Goal: Transaction & Acquisition: Purchase product/service

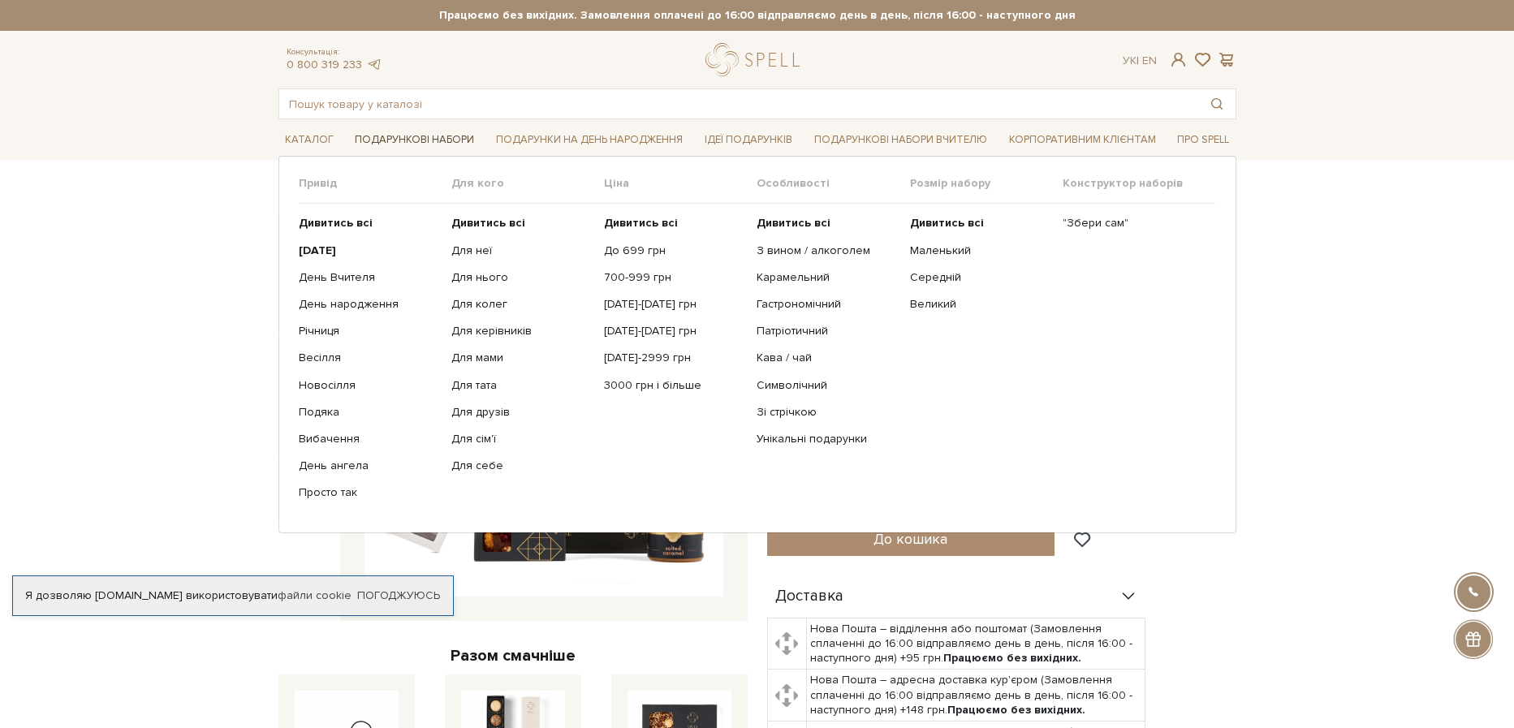
click at [406, 142] on link "Подарункові набори" at bounding box center [414, 139] width 132 height 25
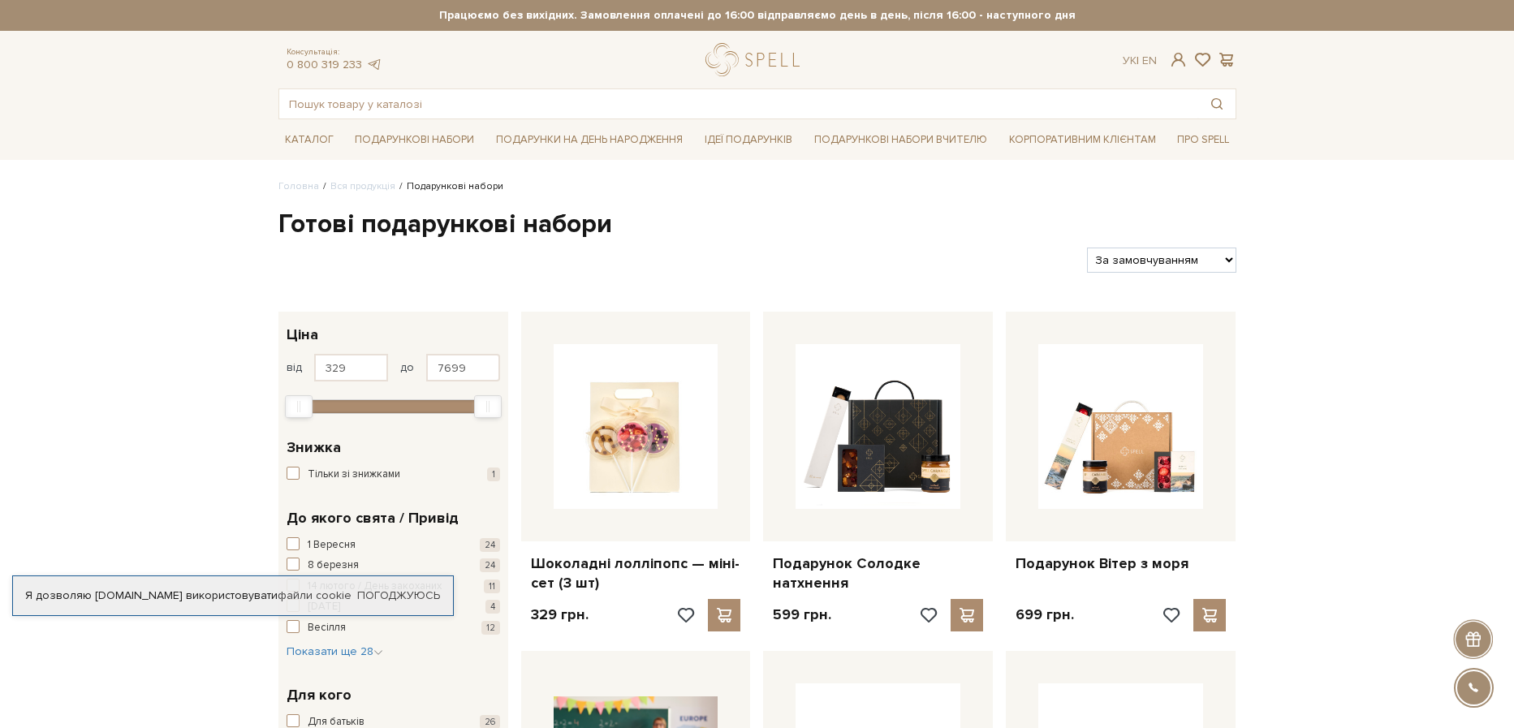
click at [1087, 248] on select "За замовчуванням За Ціною (зростання) За Ціною (зменшення) Новинки За популярні…" at bounding box center [1161, 260] width 149 height 25
select select "https://spellchocolate.com/our-productions/podarunkovi-box/?sort=p.price&order=…"
click option "За Ціною (зростання)" at bounding box center [0, 0] width 0 height 0
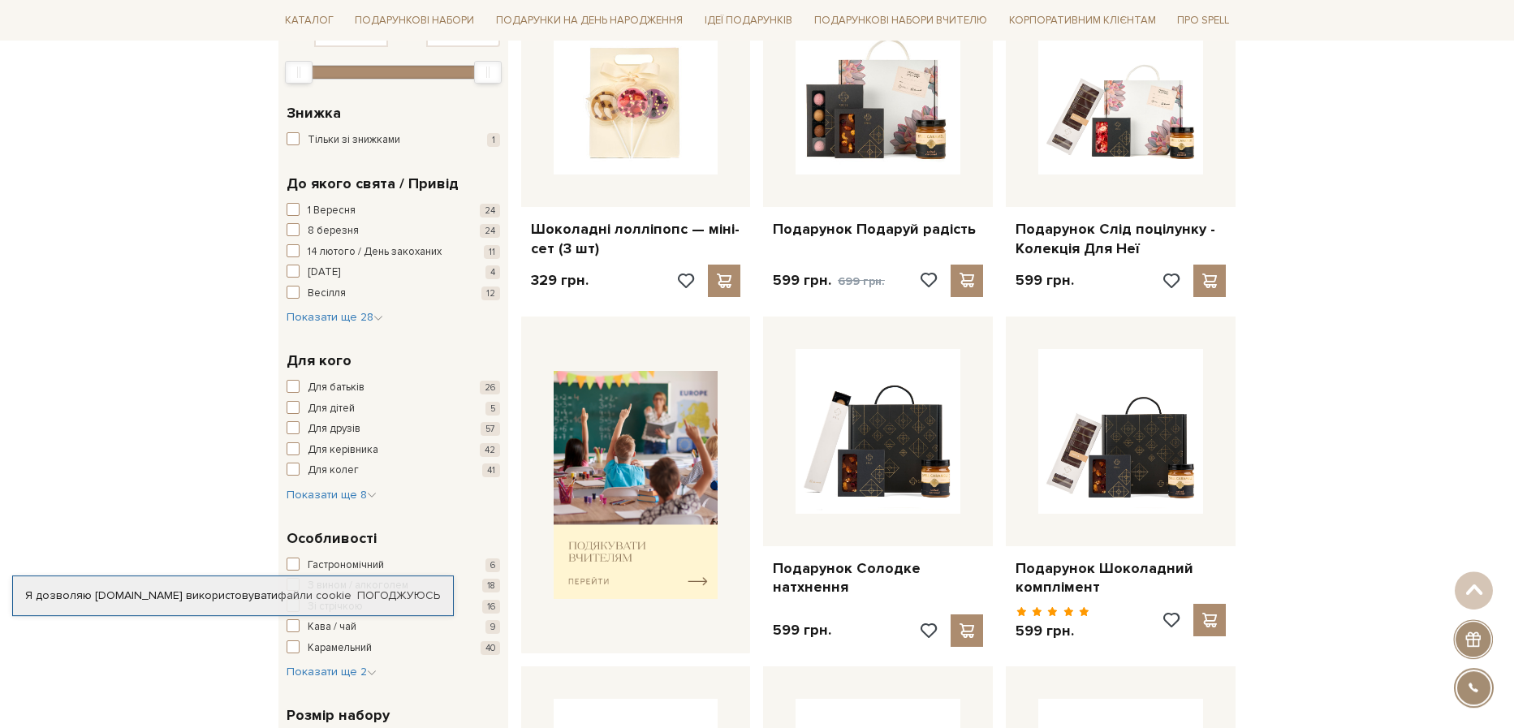
scroll to position [336, 0]
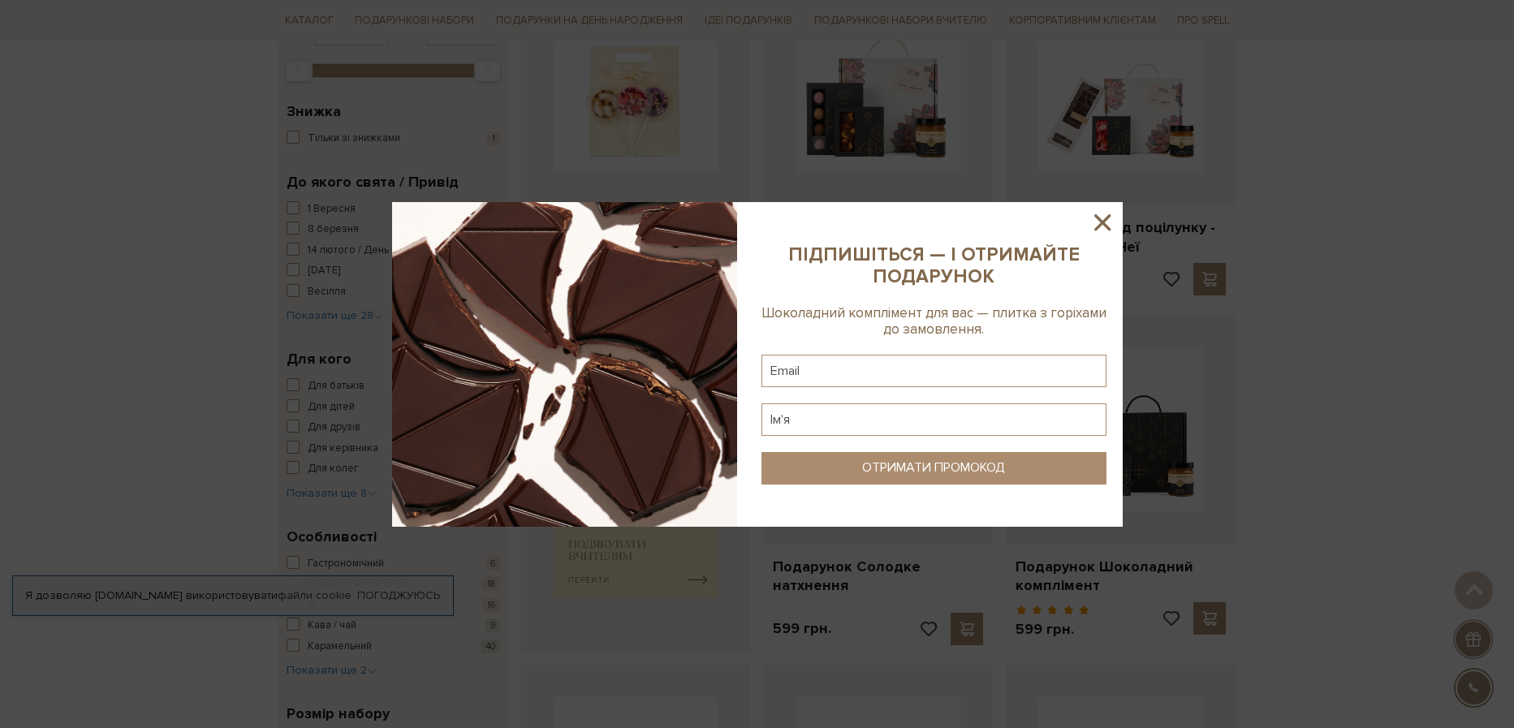
click at [1100, 218] on icon at bounding box center [1103, 223] width 28 height 28
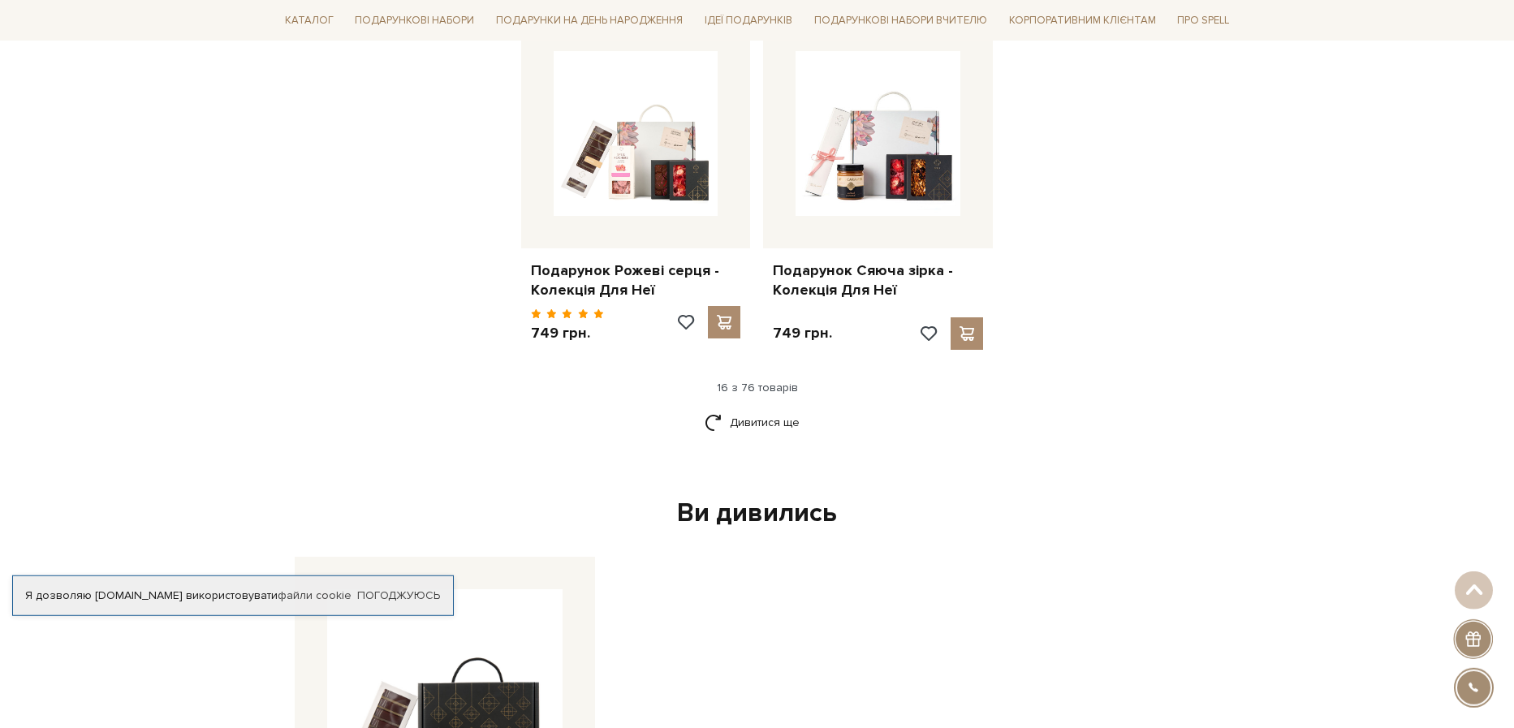
scroll to position [2017, 0]
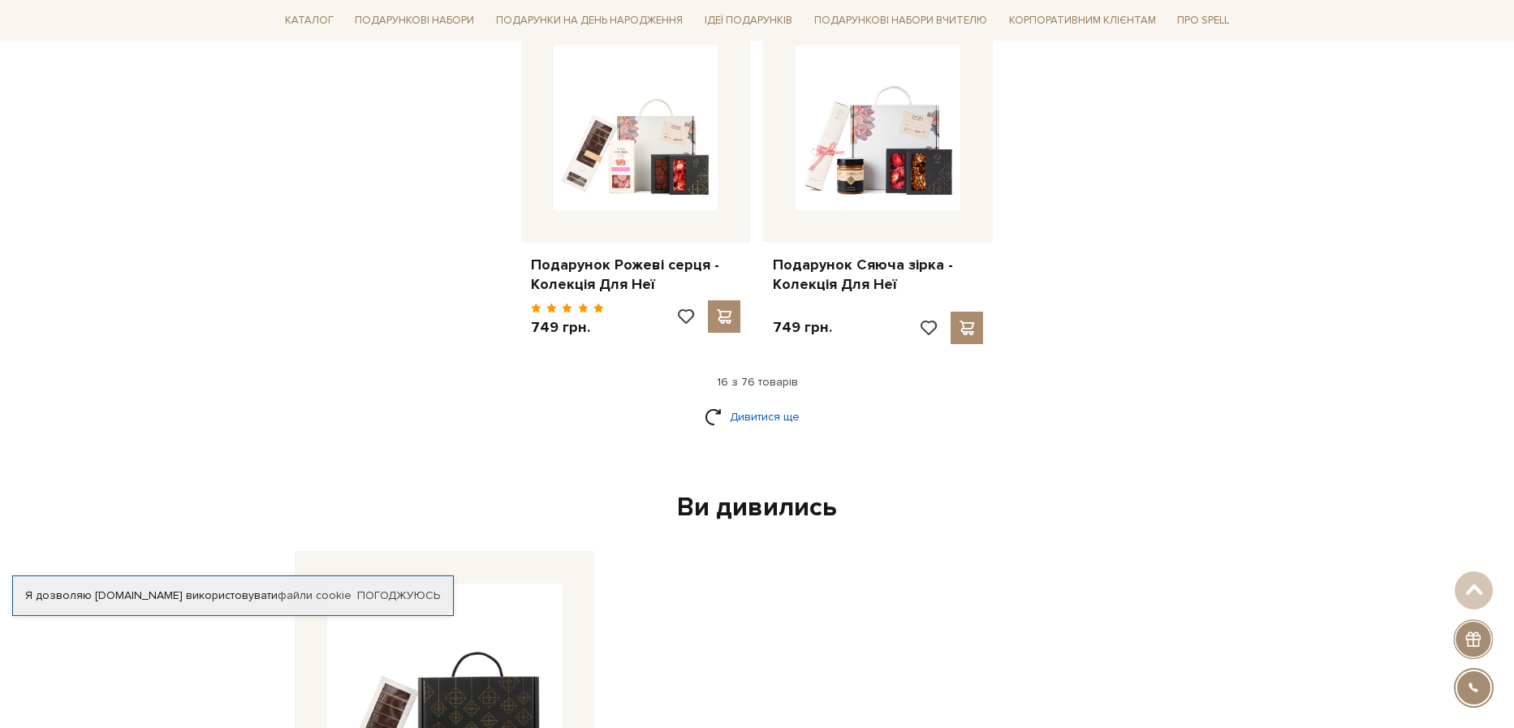
click at [762, 403] on link "Дивитися ще" at bounding box center [758, 417] width 106 height 28
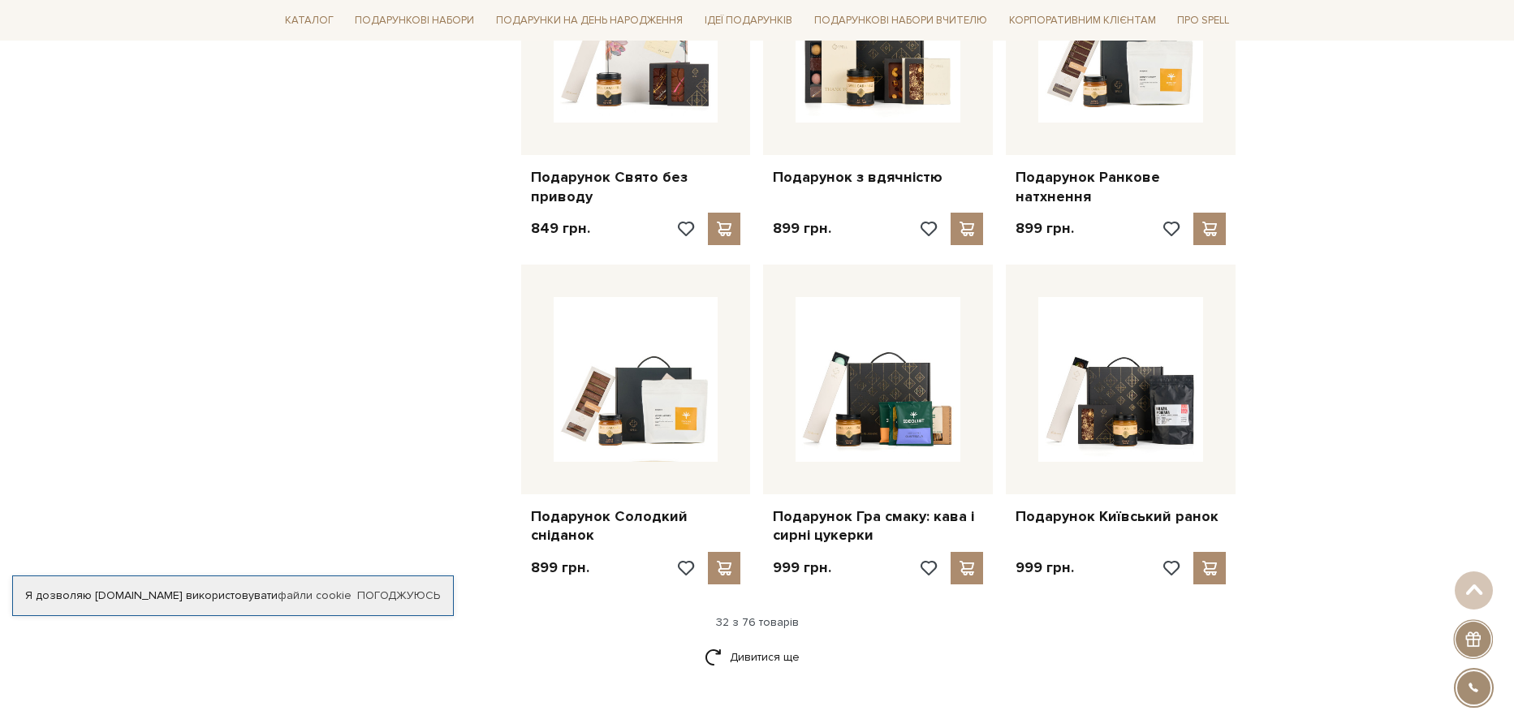
scroll to position [3473, 0]
click at [765, 642] on link "Дивитися ще" at bounding box center [758, 656] width 106 height 28
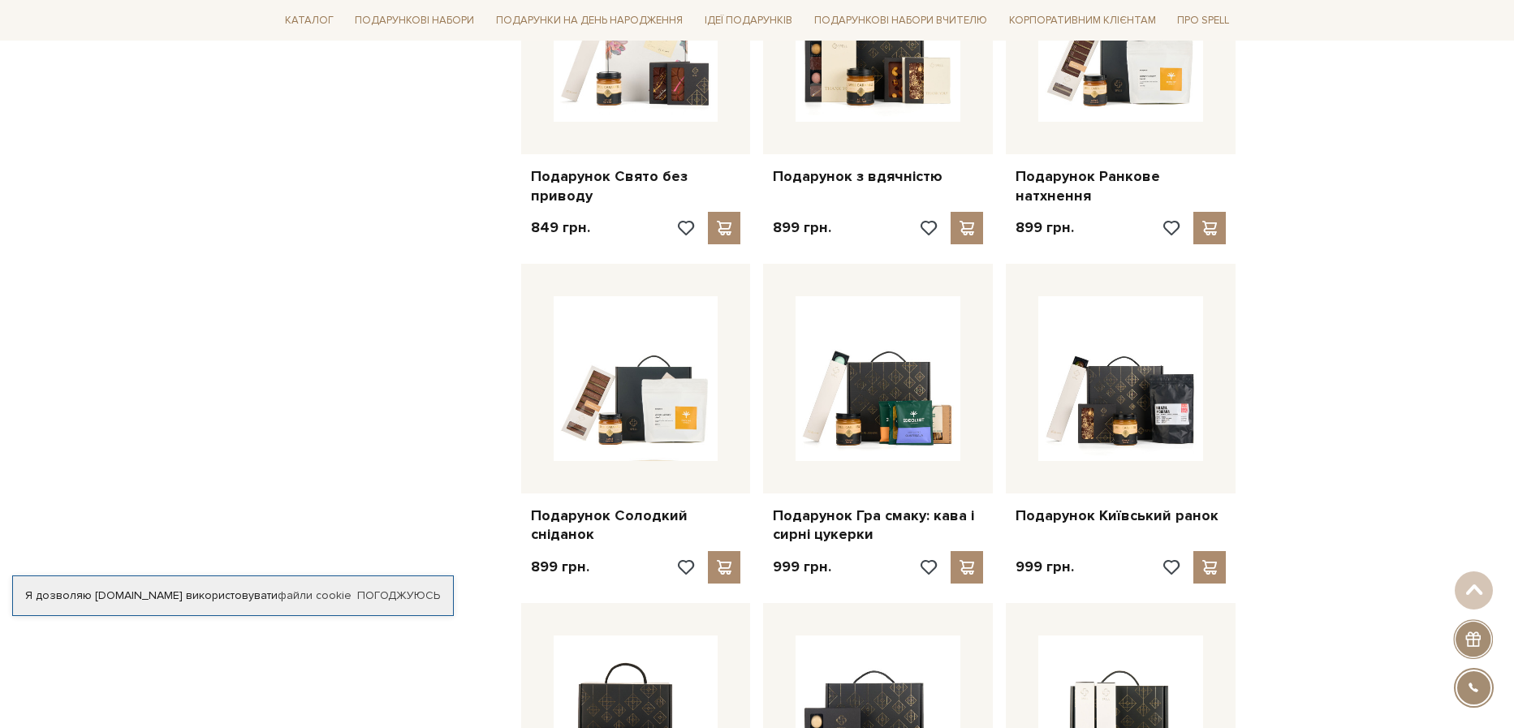
drag, startPoint x: 1071, startPoint y: 349, endPoint x: 1372, endPoint y: 447, distance: 316.8
click at [414, 601] on link "Погоджуюсь" at bounding box center [398, 596] width 83 height 15
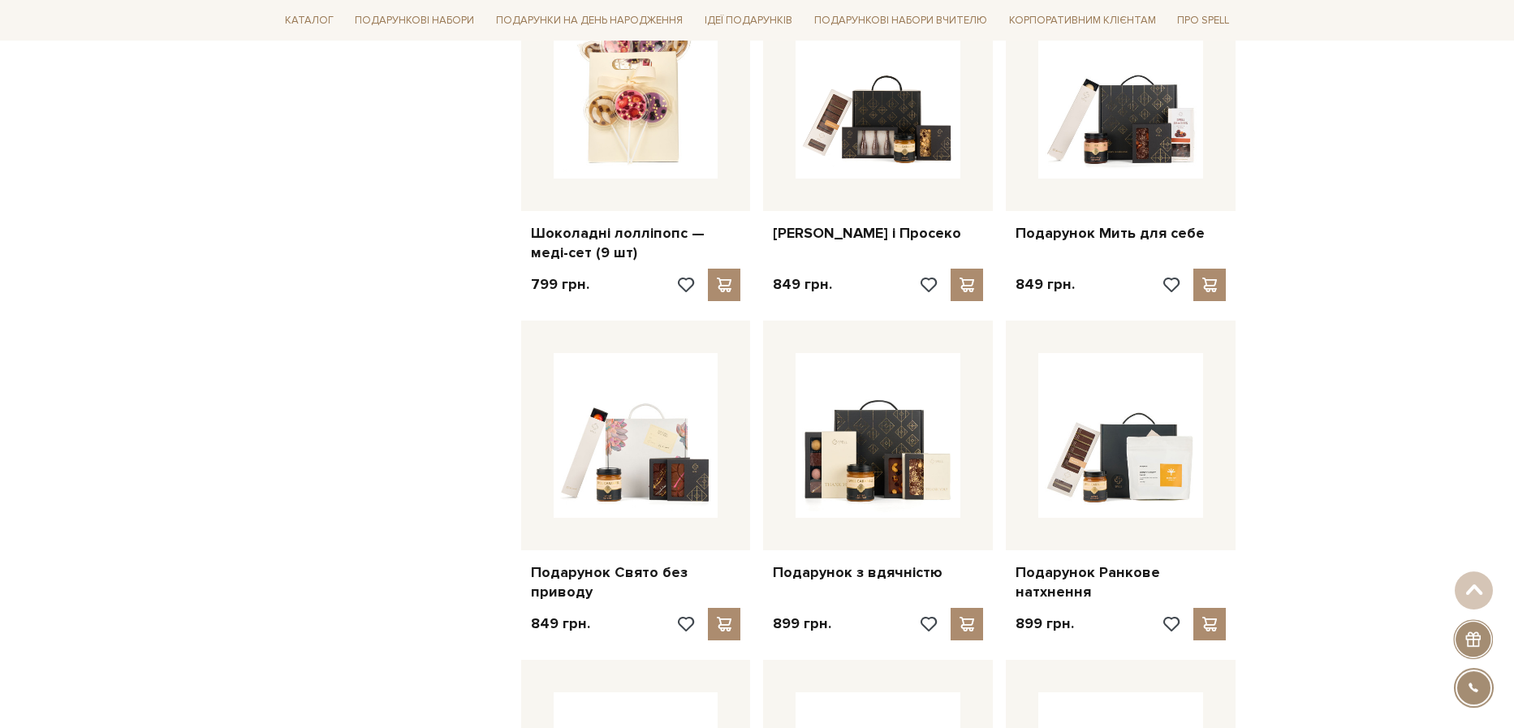
scroll to position [3249, 0]
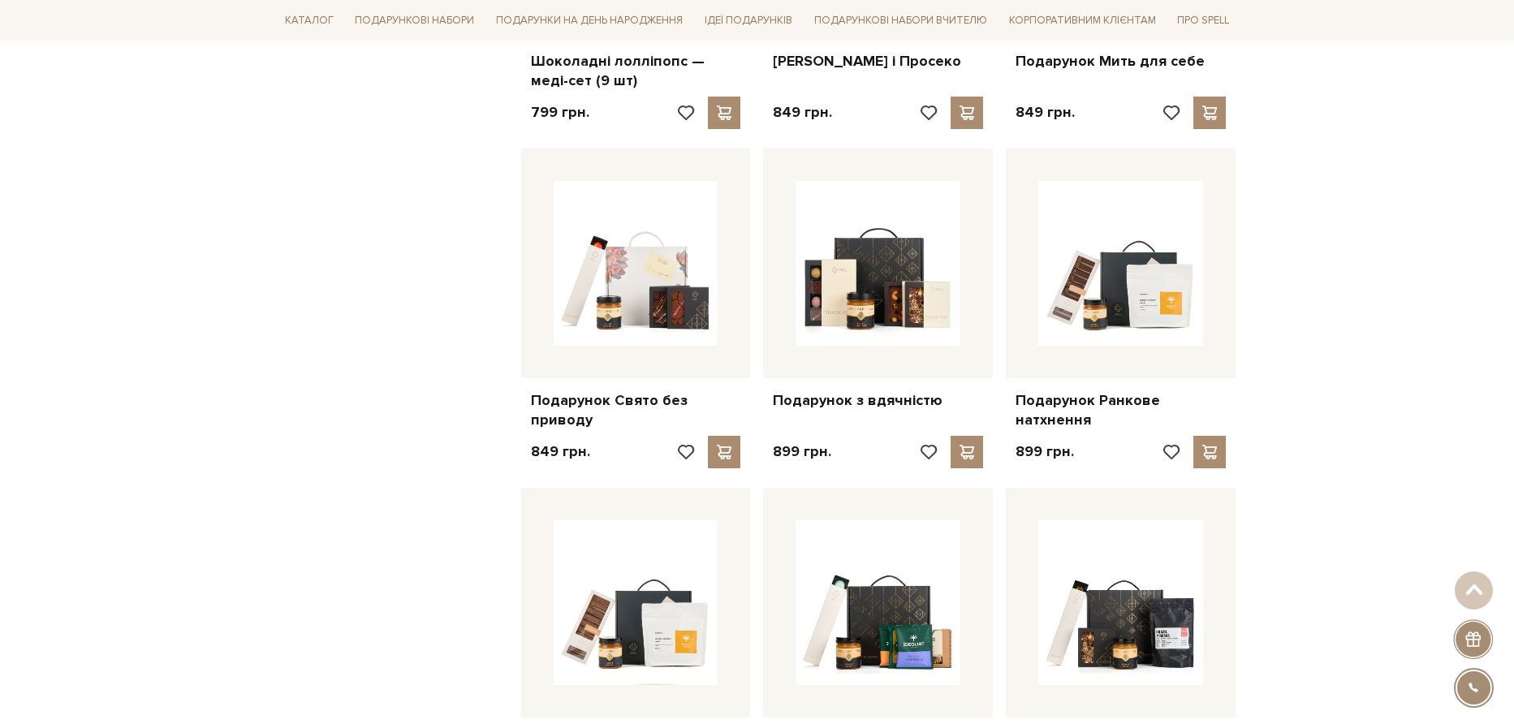
drag, startPoint x: 1017, startPoint y: 239, endPoint x: 1390, endPoint y: 423, distance: 415.3
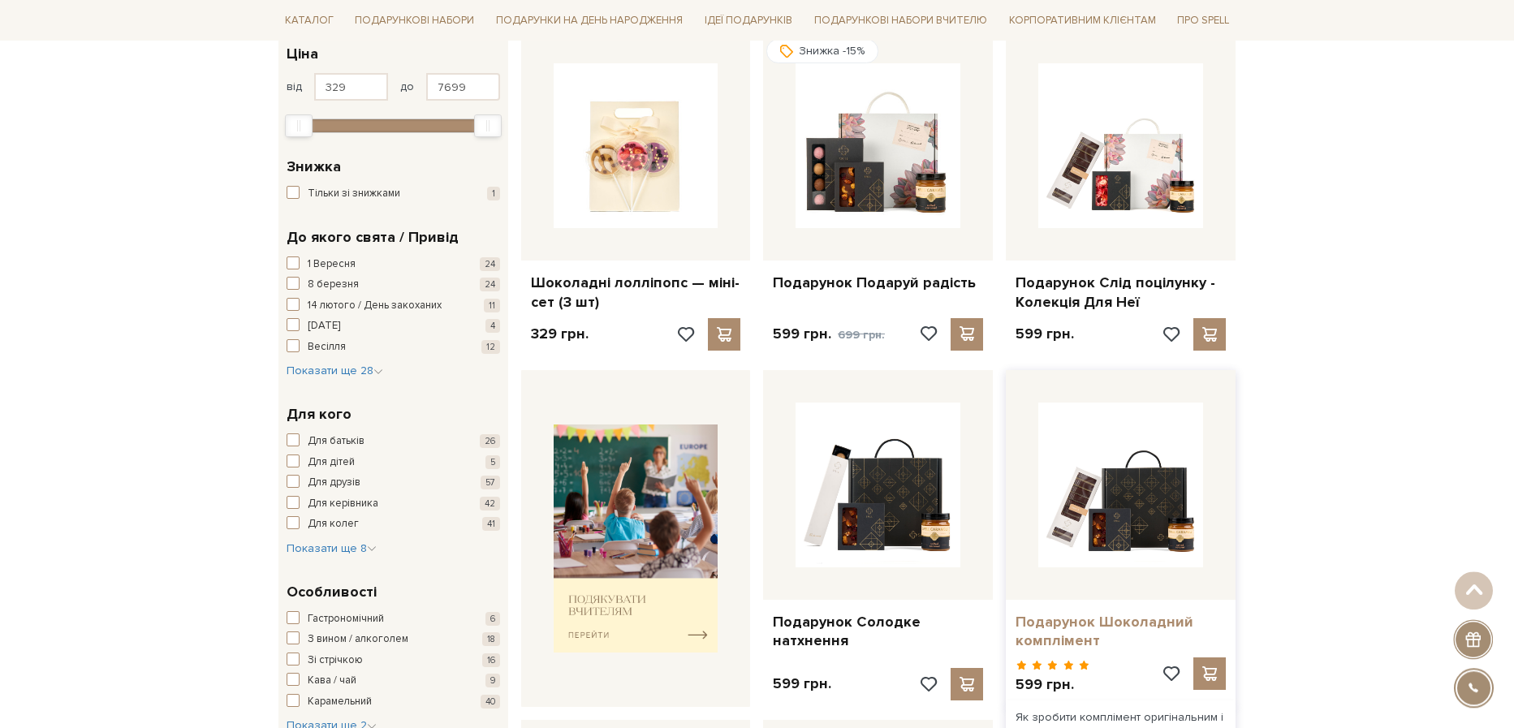
scroll to position [336, 0]
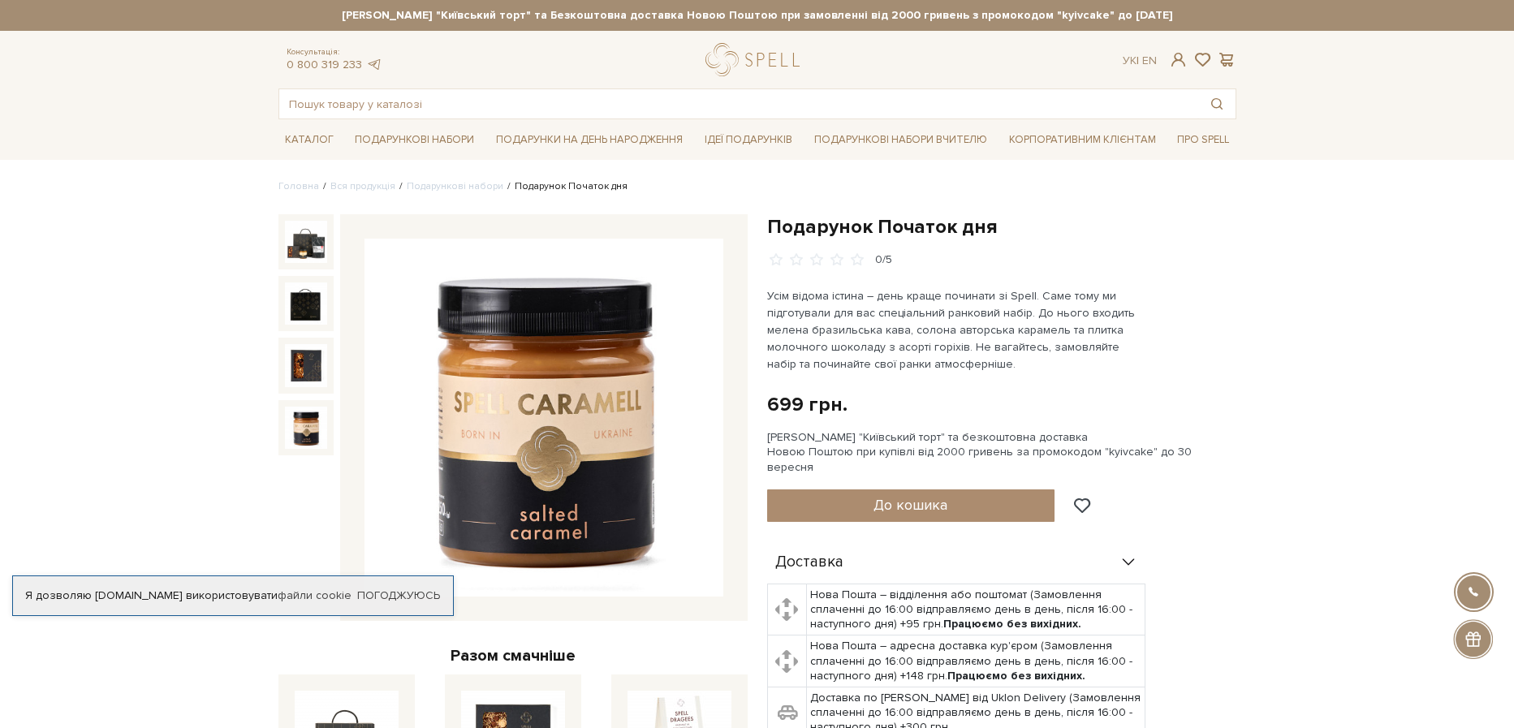
click at [617, 16] on strong "[PERSON_NAME] "Київський торт" та Безкоштовна доставка Новою Поштою при замовле…" at bounding box center [757, 15] width 958 height 15
click at [503, 7] on div "Сет Цукерок "Київський торт" та Безкоштовна доставка Новою Поштою при замовленн…" at bounding box center [757, 15] width 958 height 31
click at [1021, 15] on strong "[PERSON_NAME] "Київський торт" та Безкоштовна доставка Новою Поштою при замовле…" at bounding box center [757, 15] width 958 height 15
click at [863, 20] on strong "[PERSON_NAME] "Київський торт" та Безкоштовна доставка Новою Поштою при замовле…" at bounding box center [757, 15] width 958 height 15
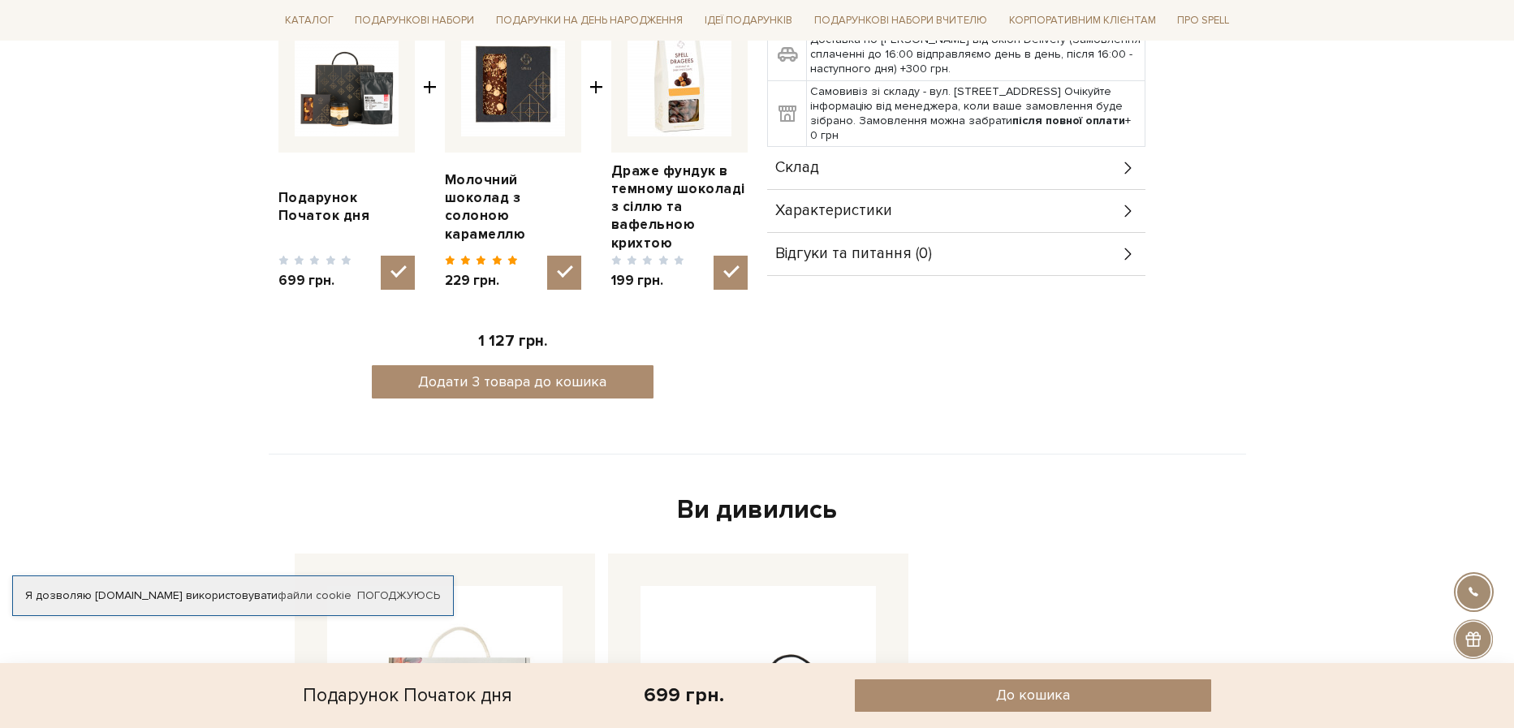
scroll to position [98, 0]
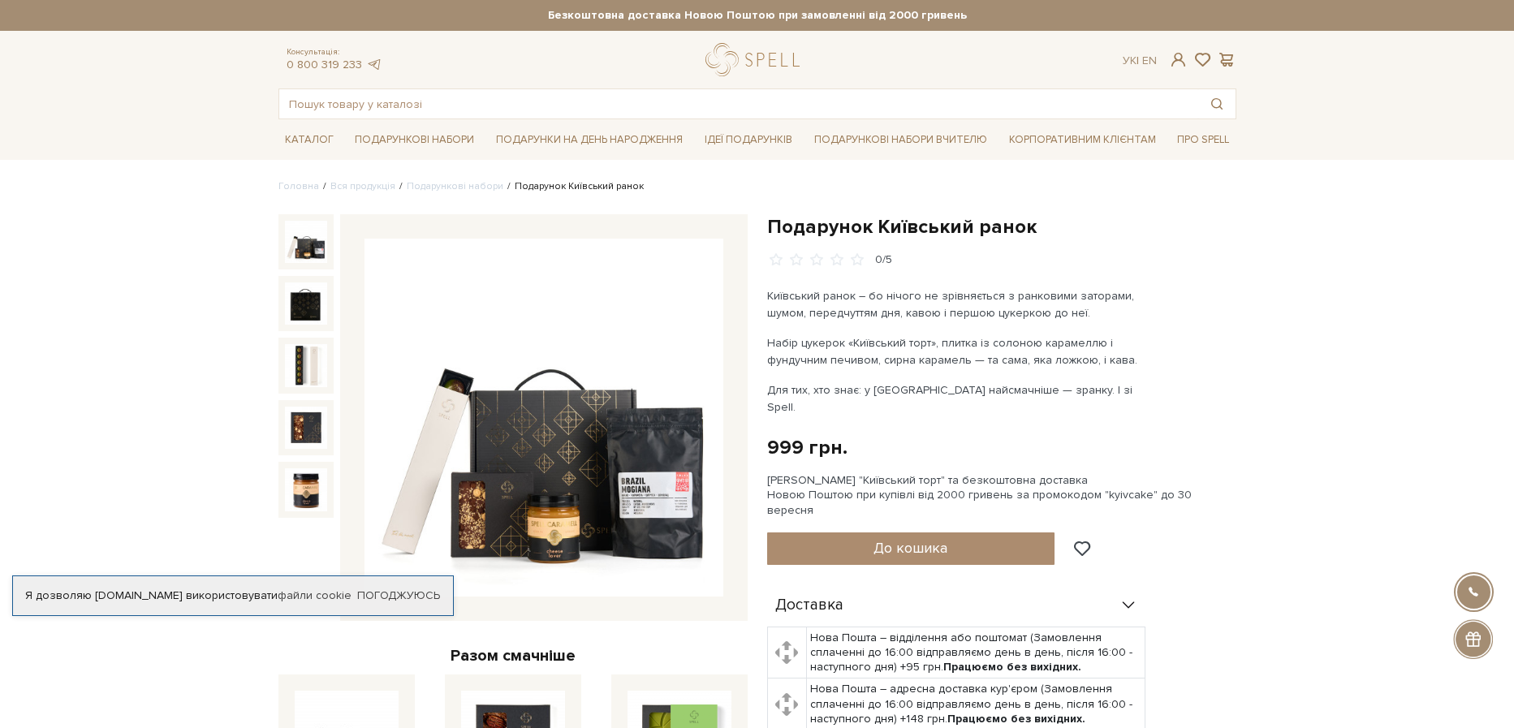
click at [313, 255] on img at bounding box center [306, 242] width 42 height 42
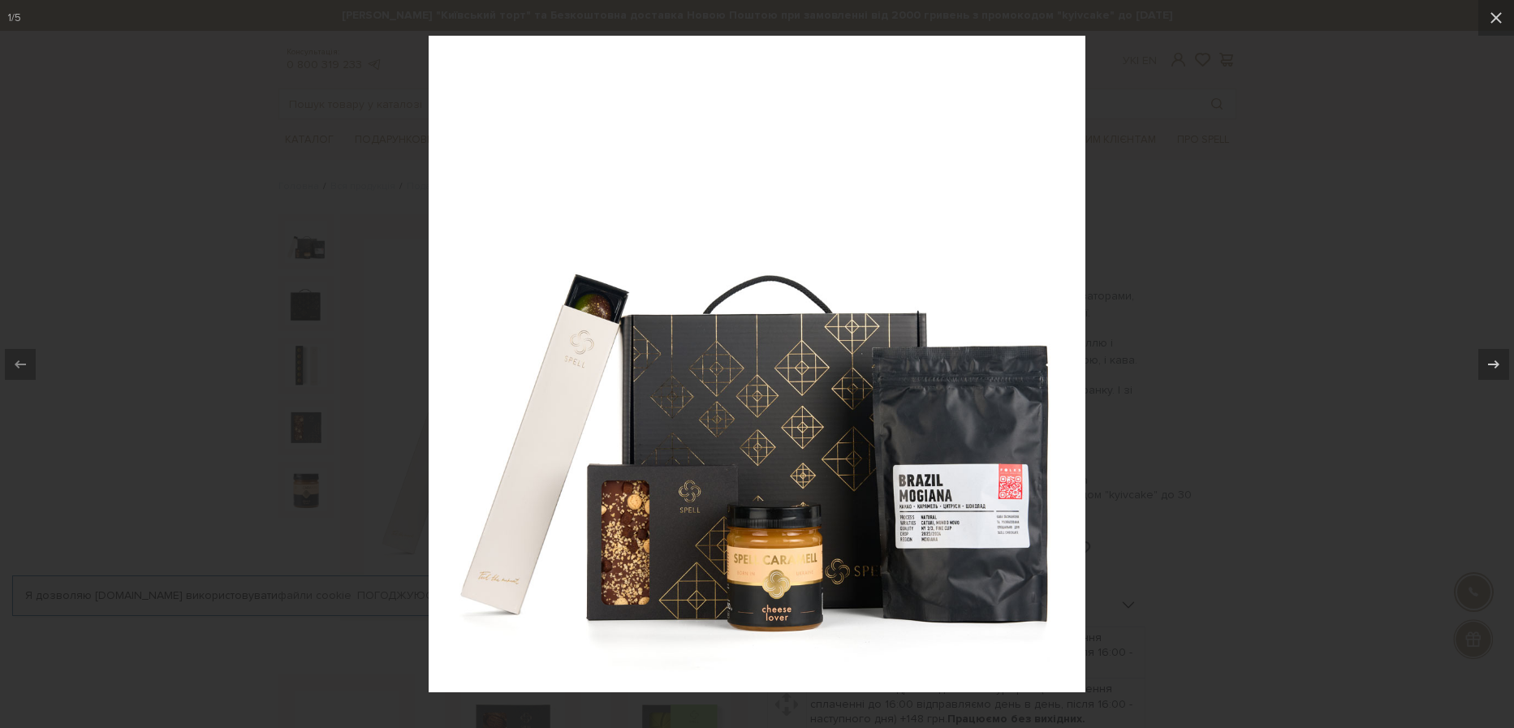
click at [1441, 157] on div at bounding box center [757, 364] width 1514 height 728
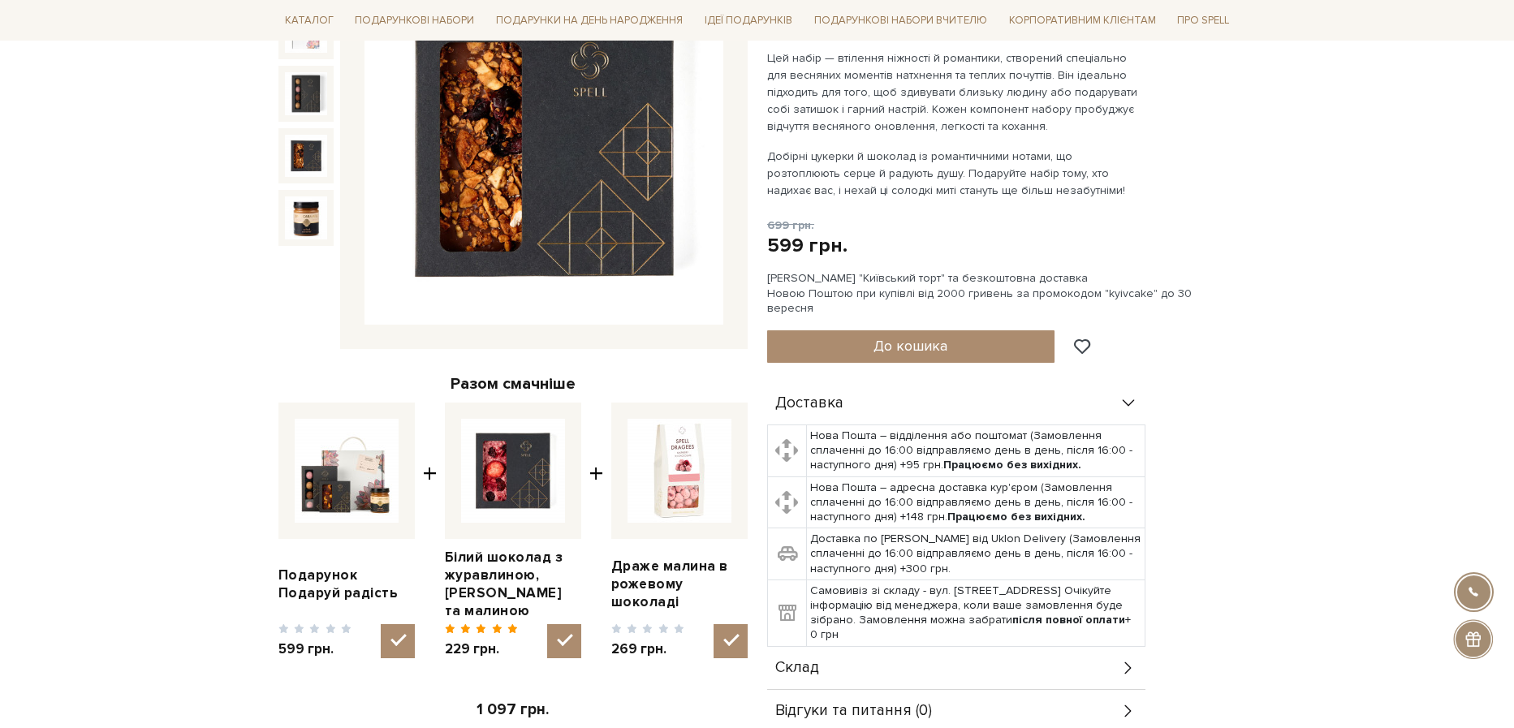
scroll to position [448, 0]
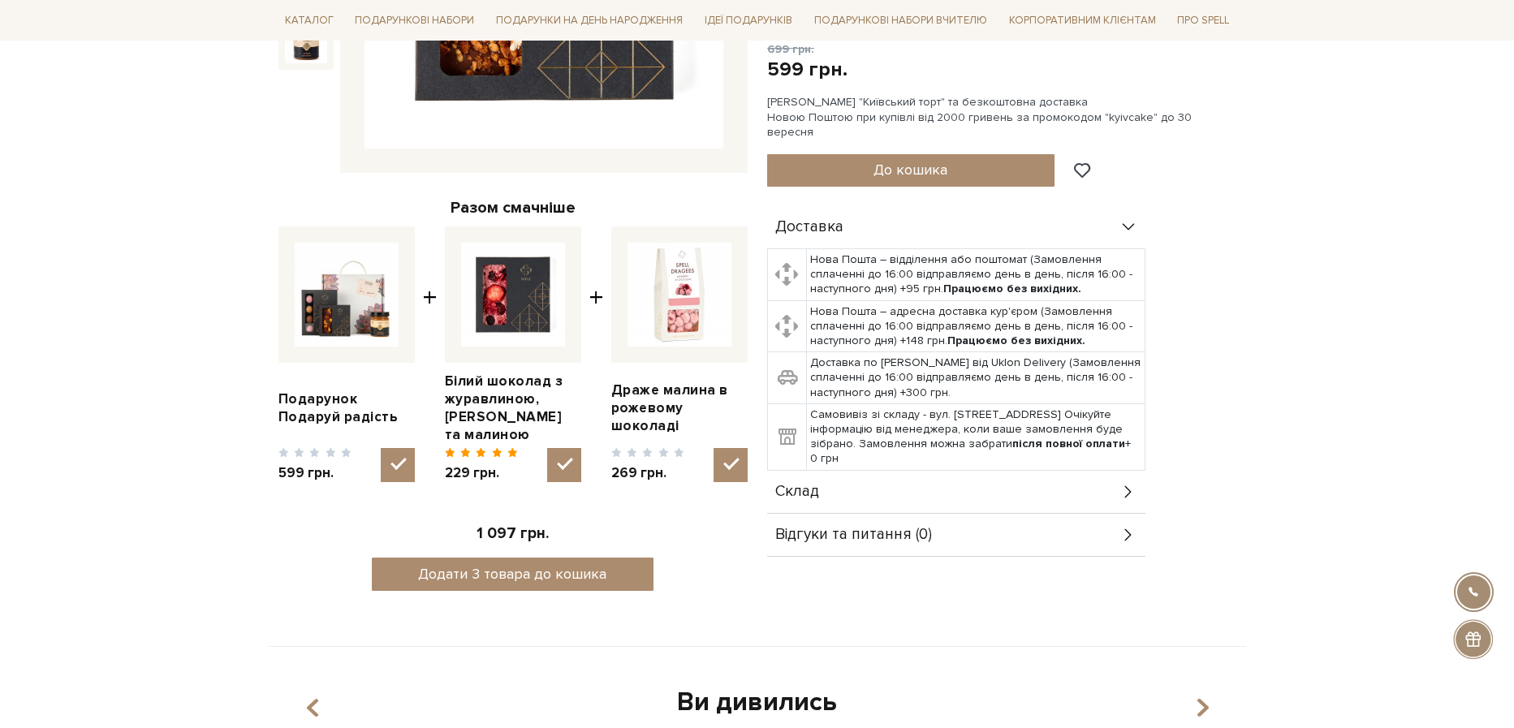
click at [1055, 471] on div "Склад" at bounding box center [956, 492] width 378 height 42
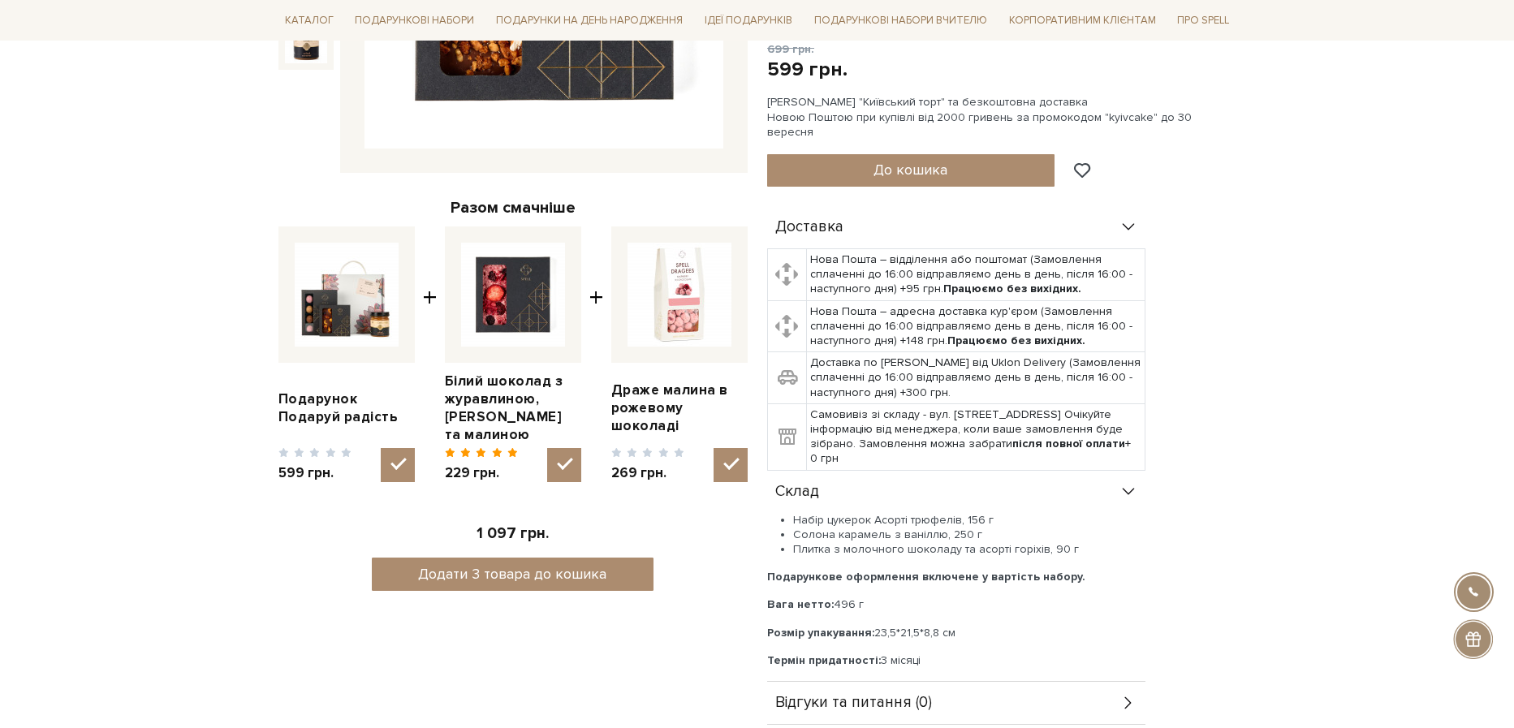
click at [1055, 471] on div "Склад" at bounding box center [956, 492] width 378 height 42
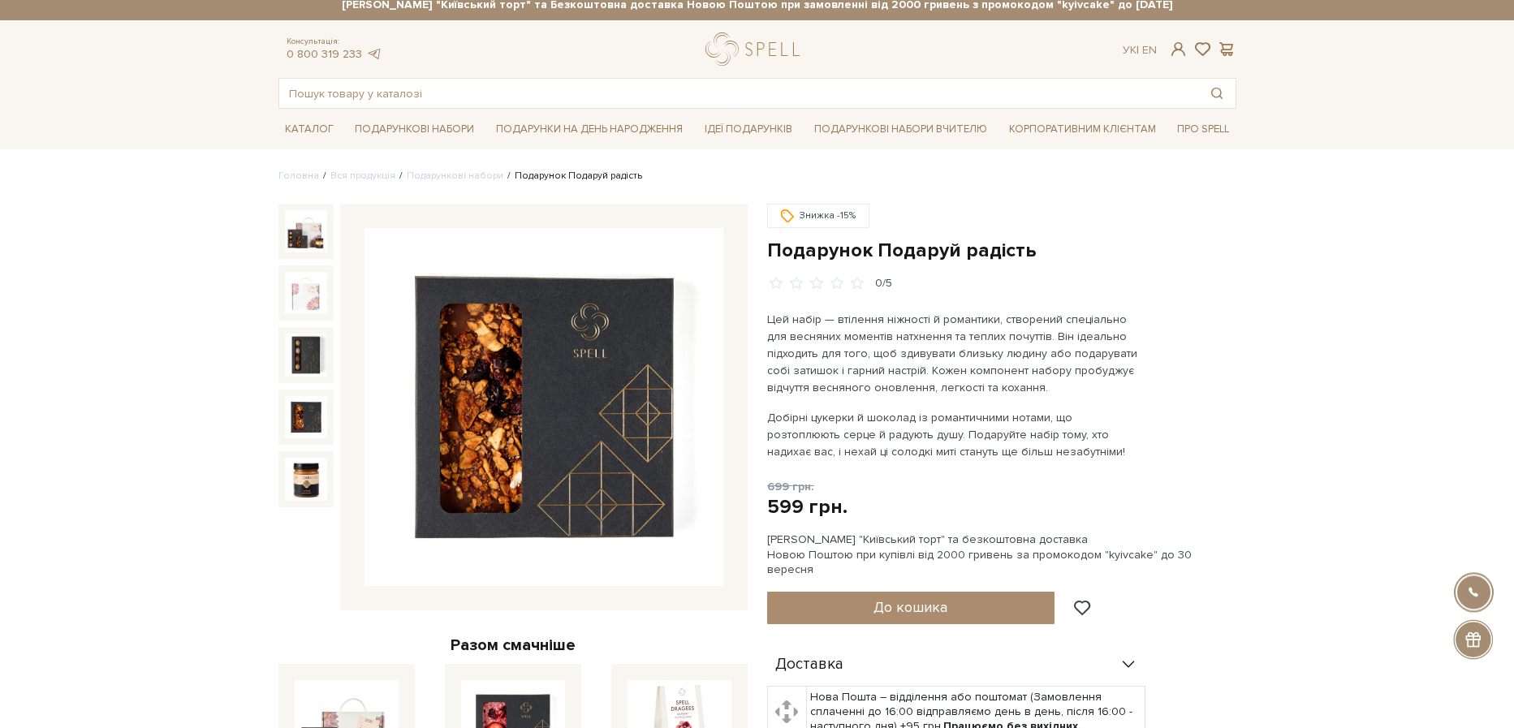
scroll to position [0, 0]
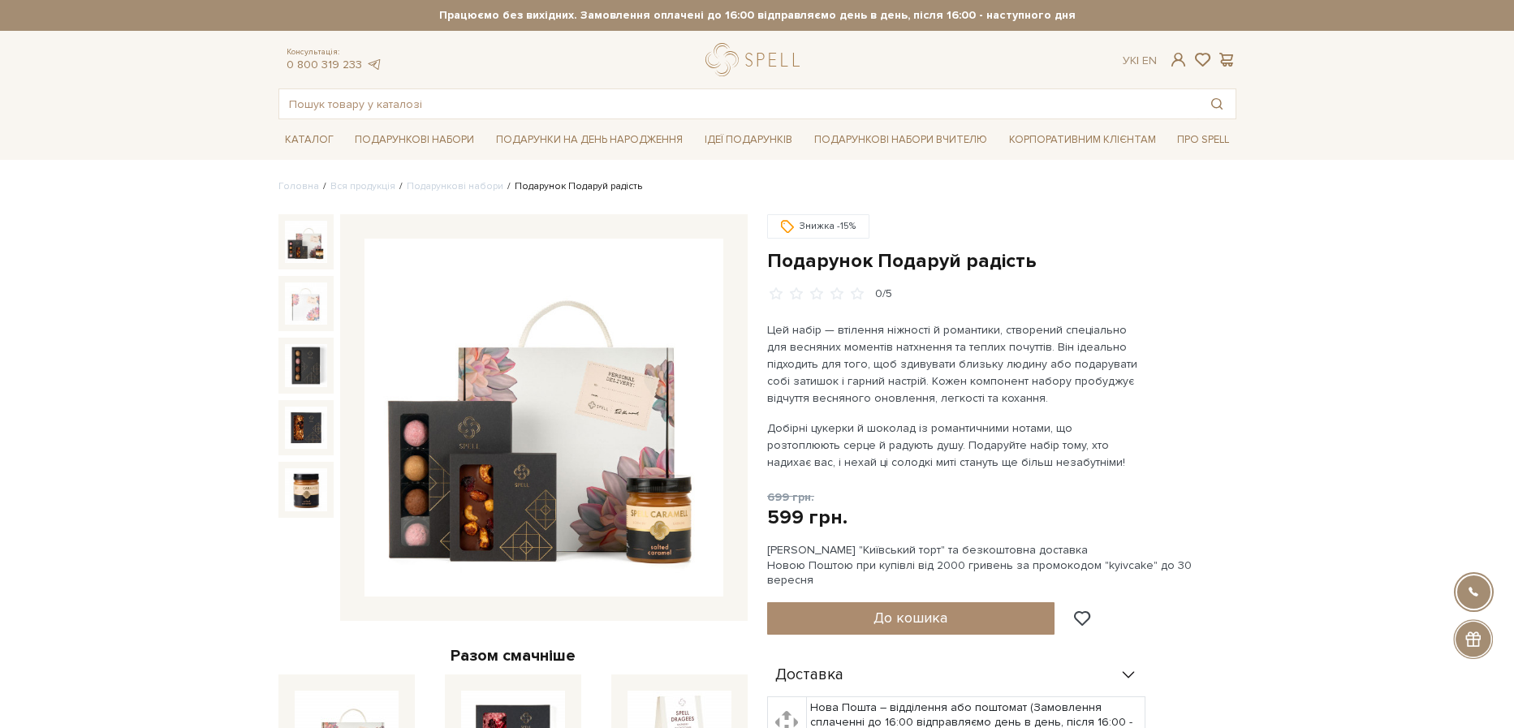
click at [304, 253] on img at bounding box center [306, 242] width 42 height 42
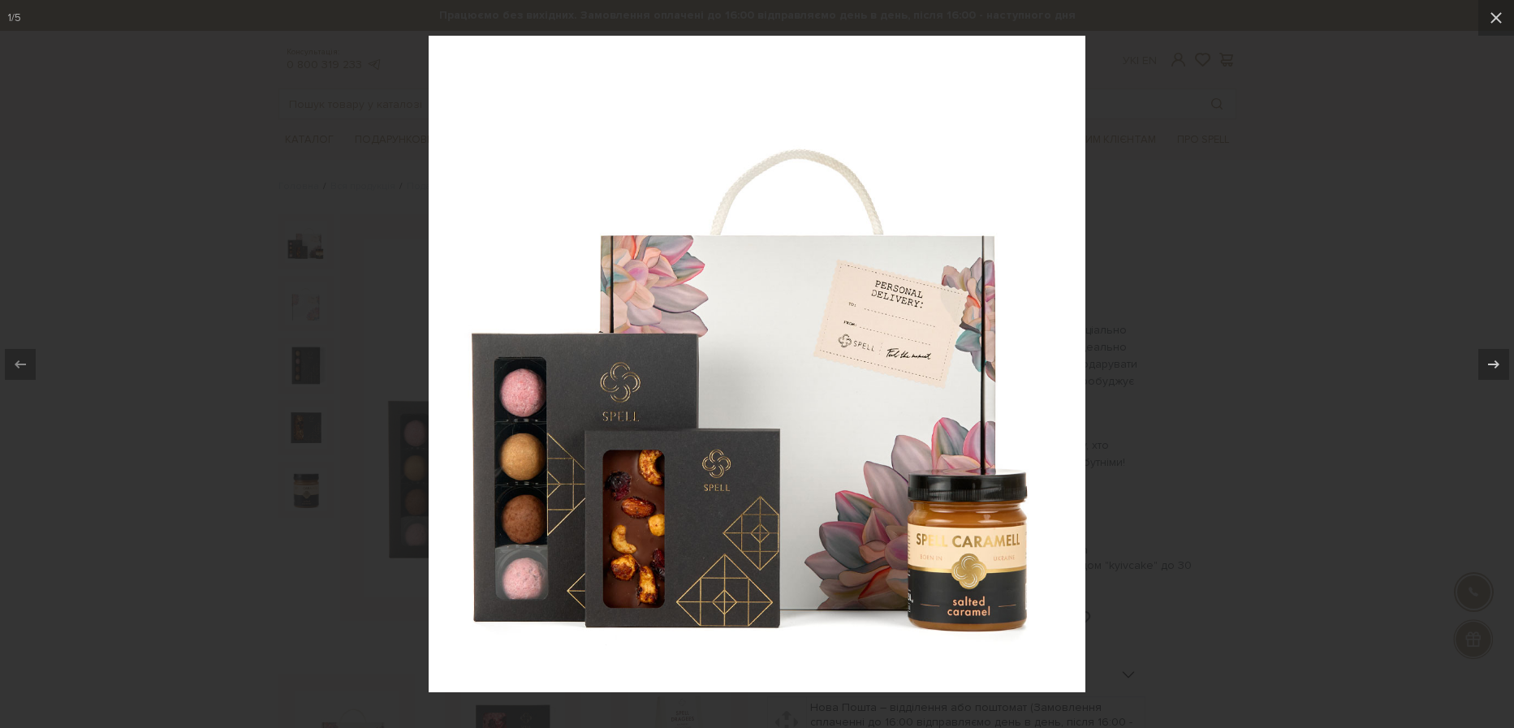
click at [1299, 400] on div at bounding box center [757, 364] width 1514 height 728
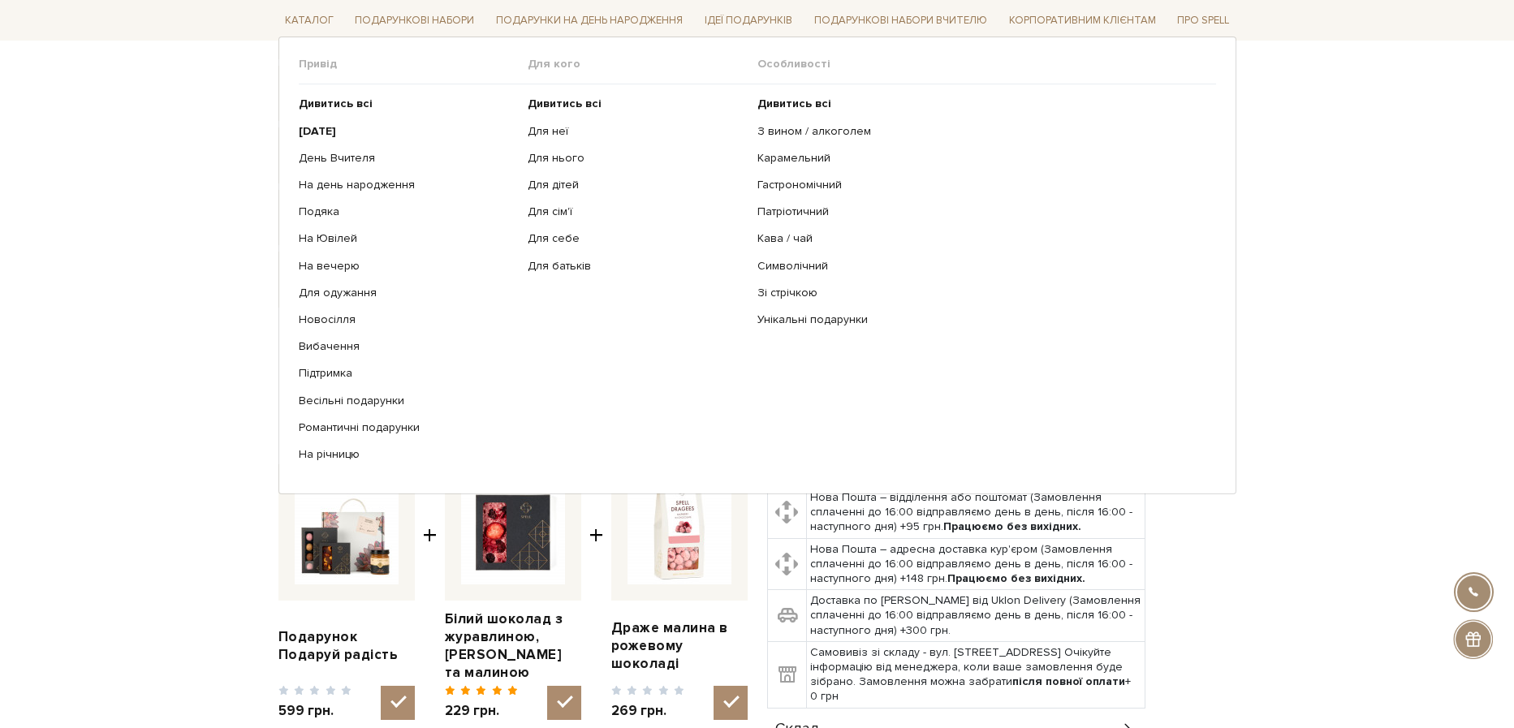
scroll to position [336, 0]
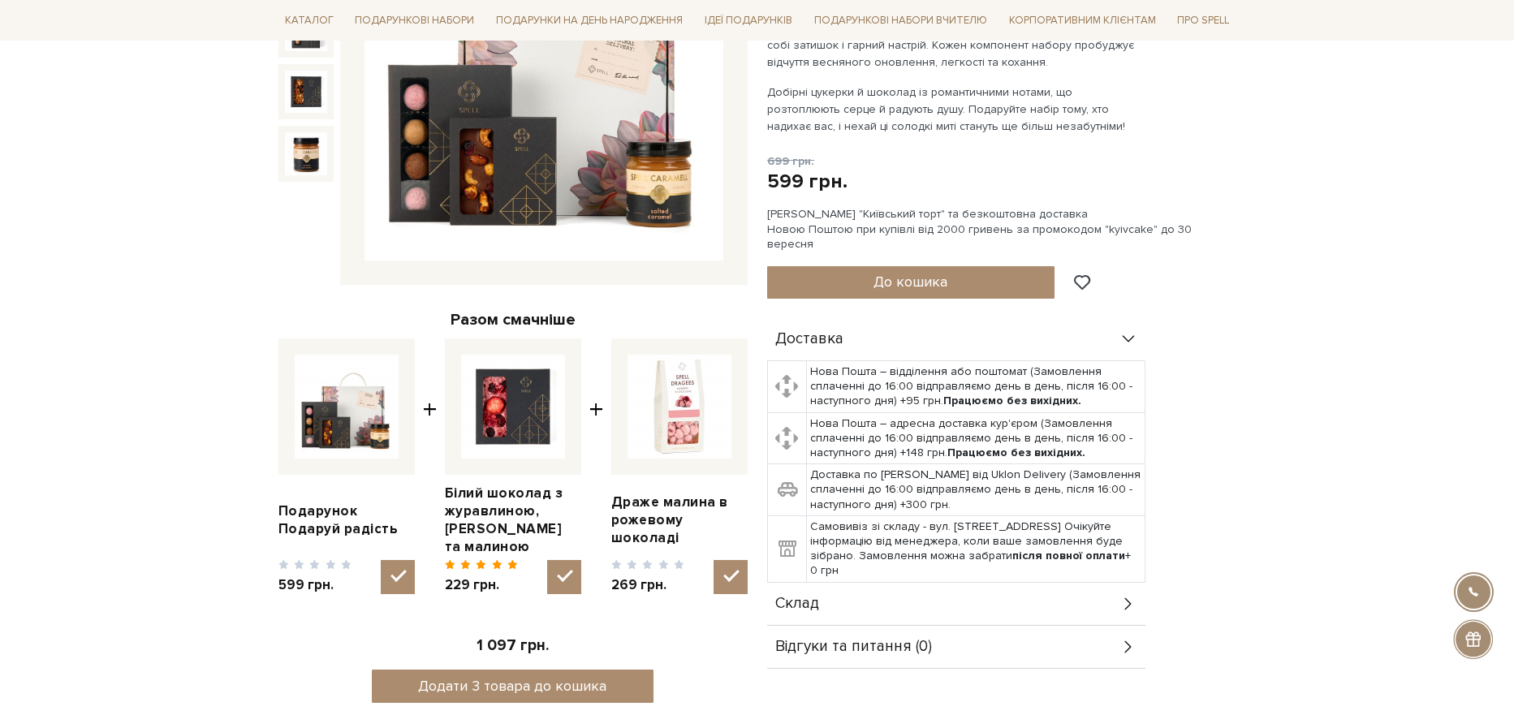
click at [1115, 590] on div "Склад" at bounding box center [956, 604] width 378 height 42
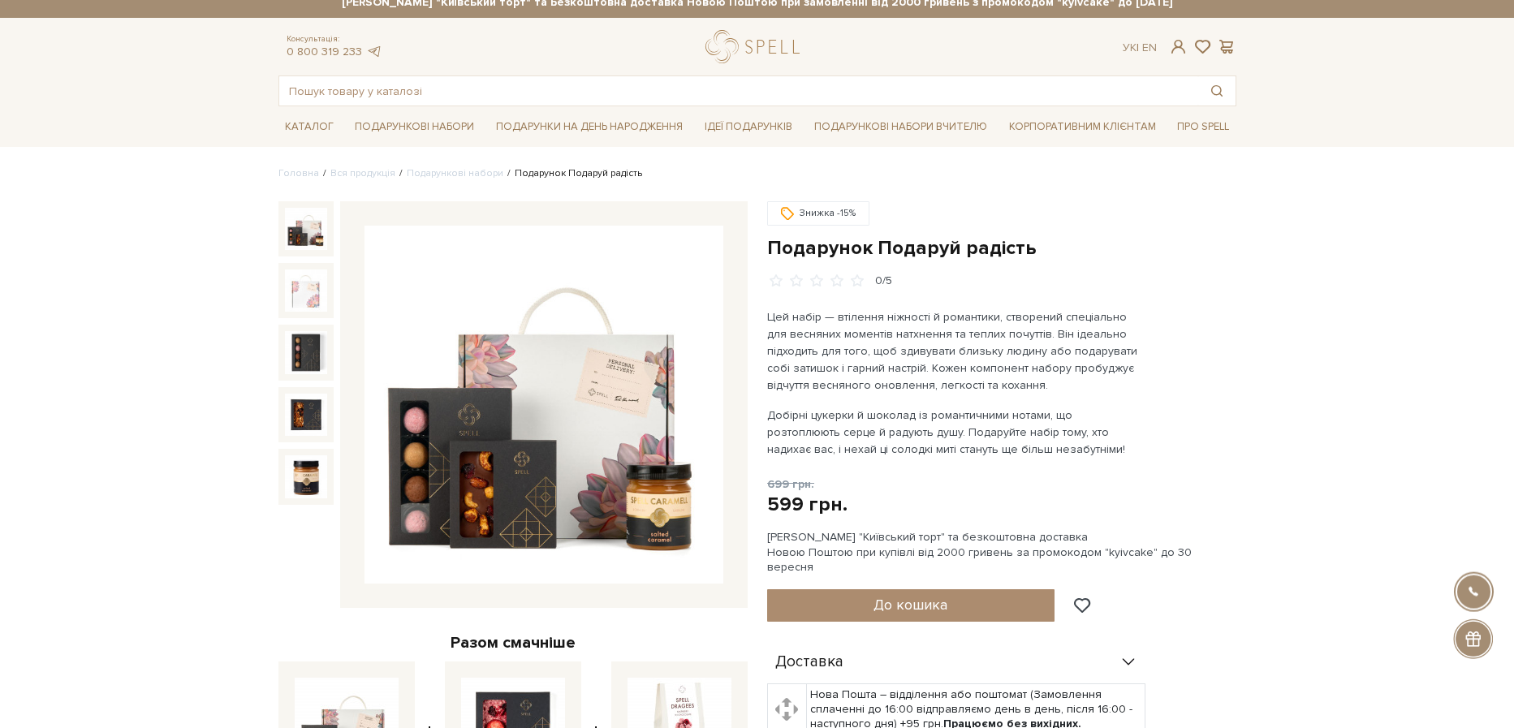
scroll to position [0, 0]
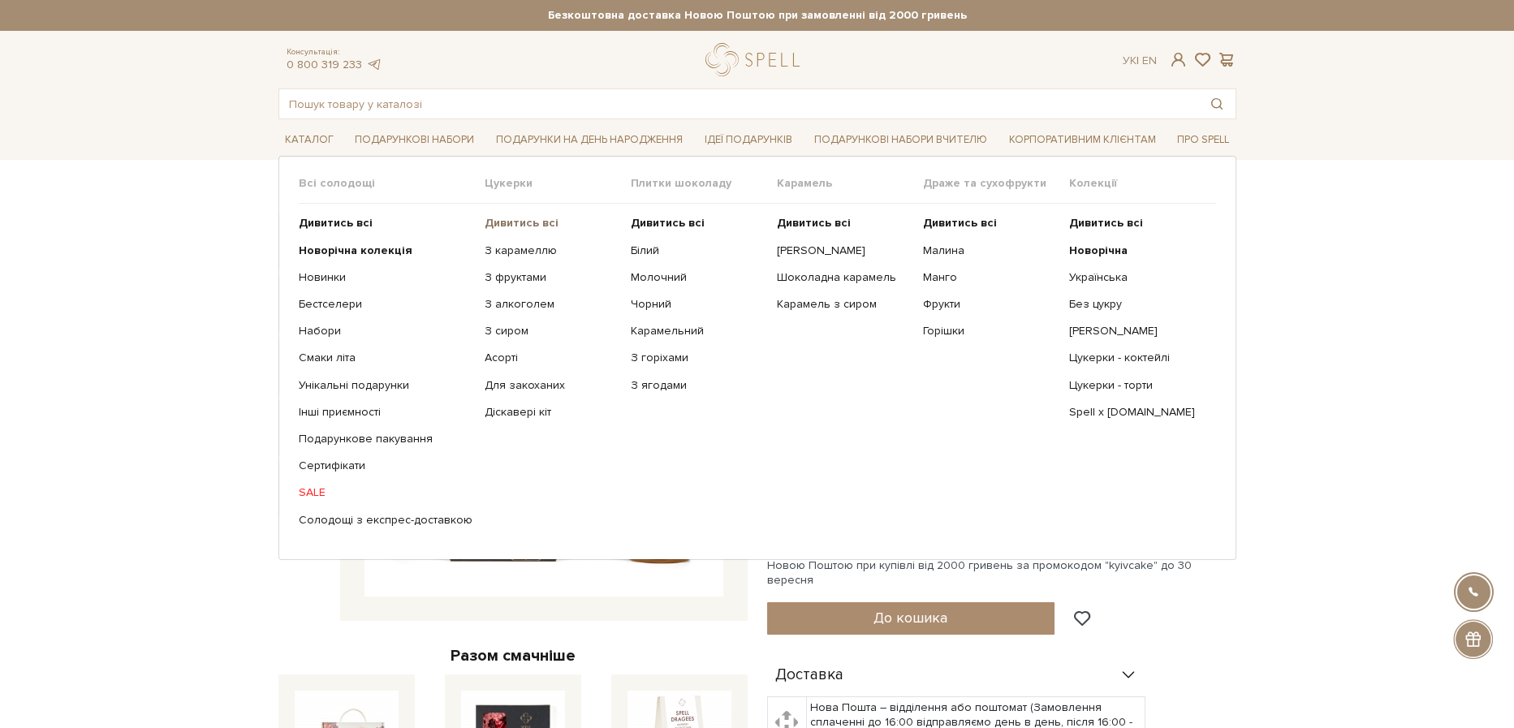
click at [507, 226] on b "Дивитись всі" at bounding box center [522, 223] width 74 height 14
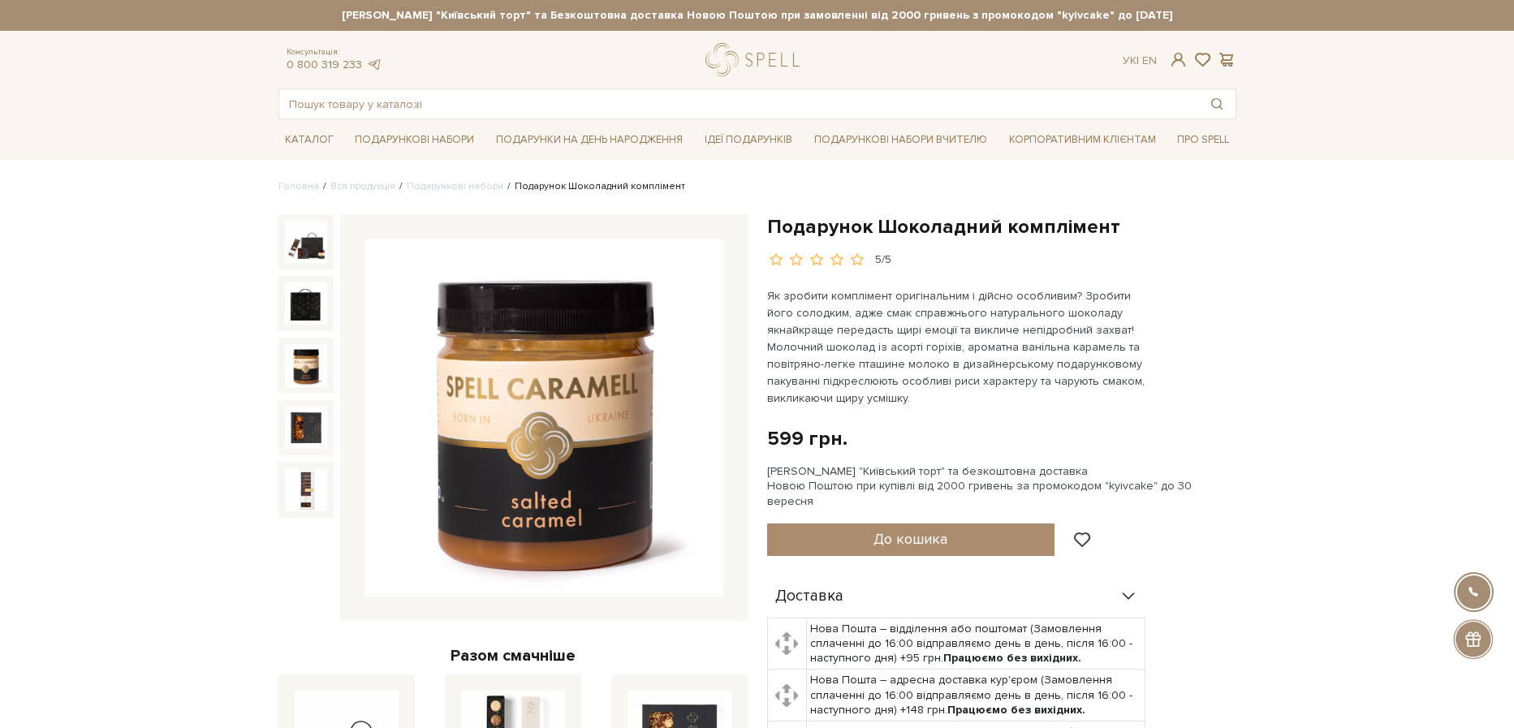
click at [307, 359] on img at bounding box center [306, 365] width 42 height 42
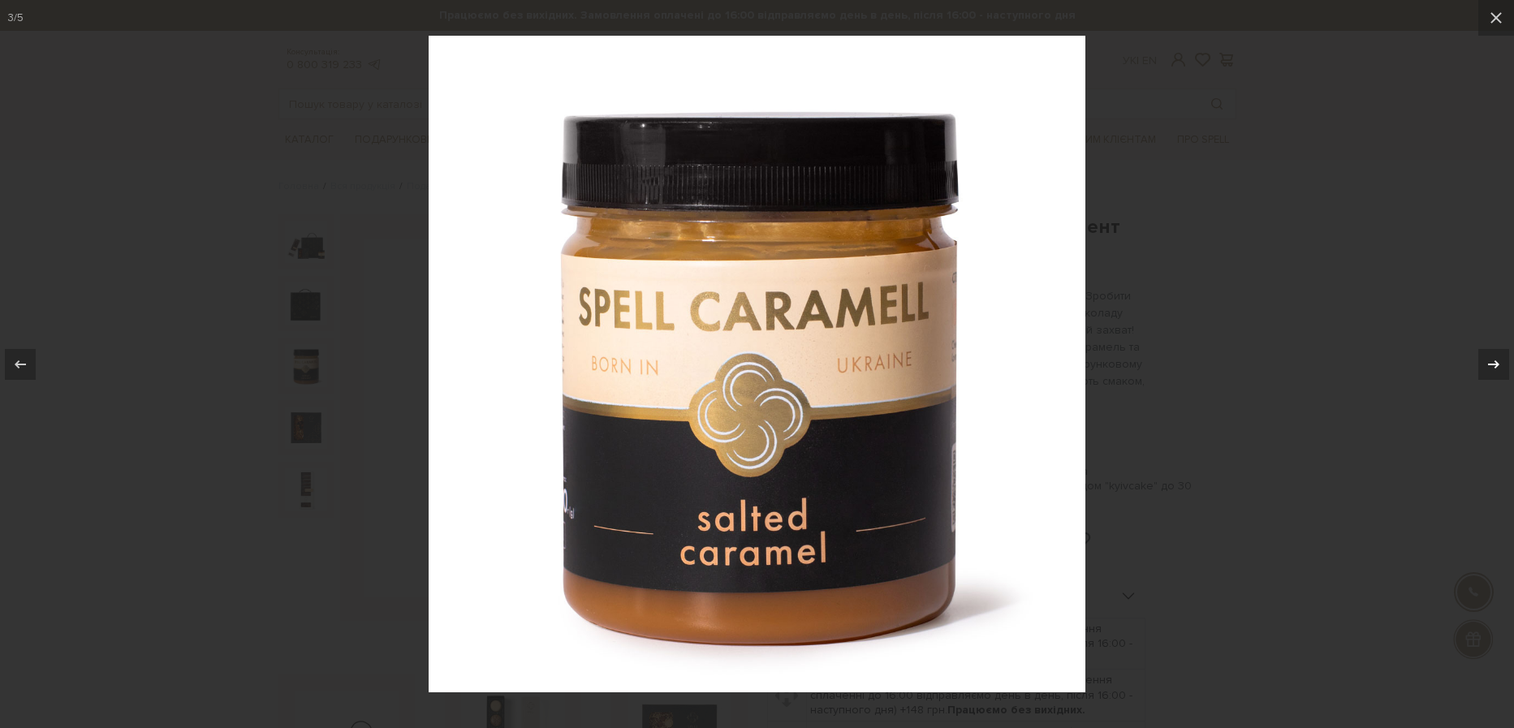
click at [1494, 363] on icon at bounding box center [1493, 364] width 19 height 19
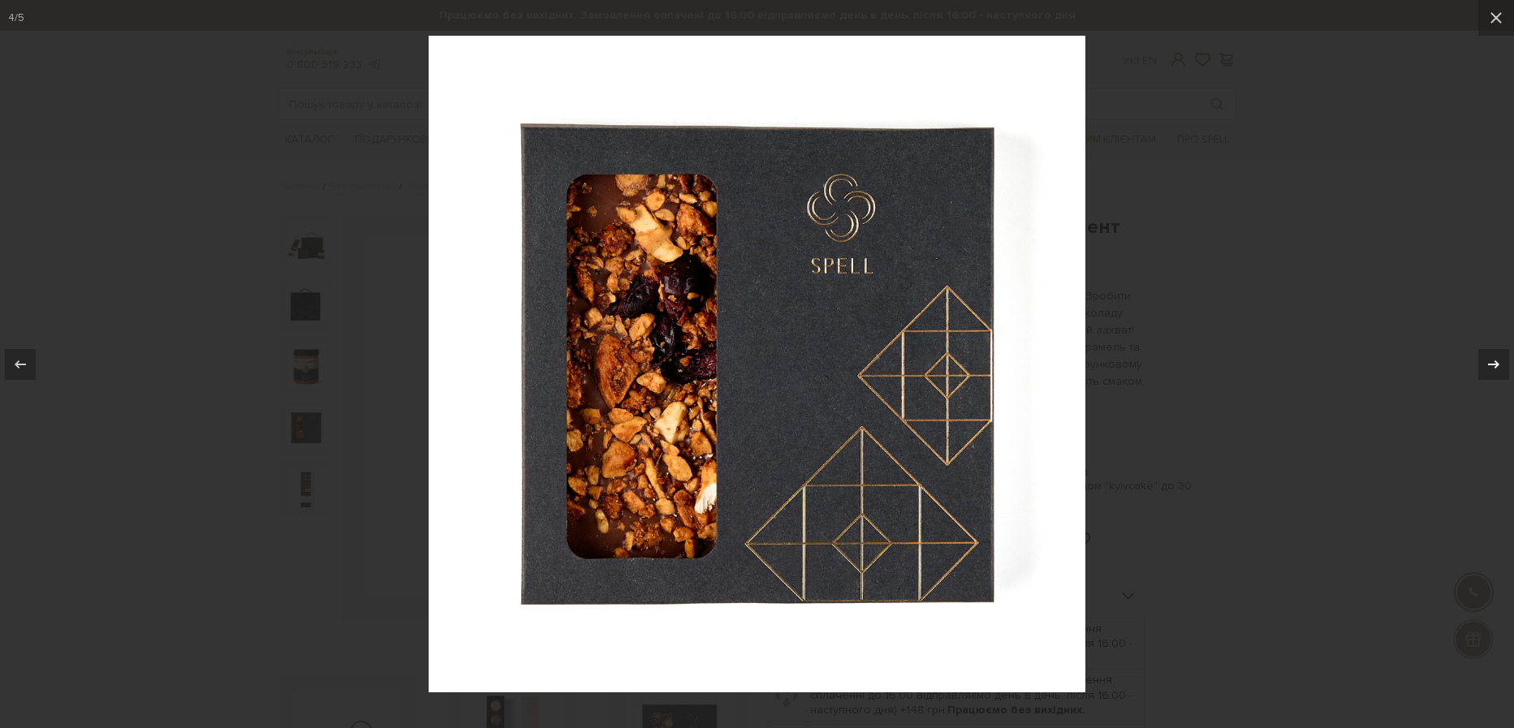
click at [1494, 363] on icon at bounding box center [1493, 364] width 19 height 19
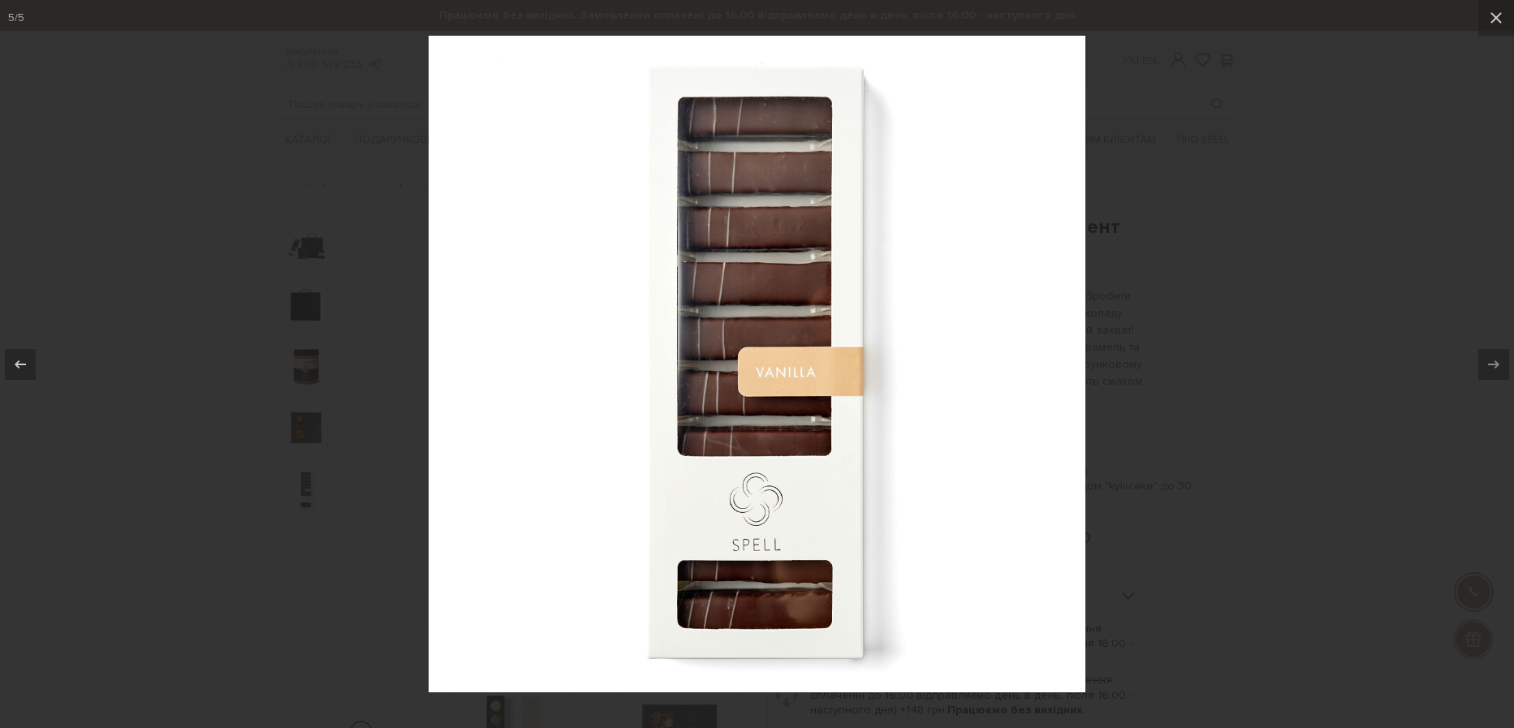
click at [1316, 365] on div at bounding box center [757, 364] width 1514 height 728
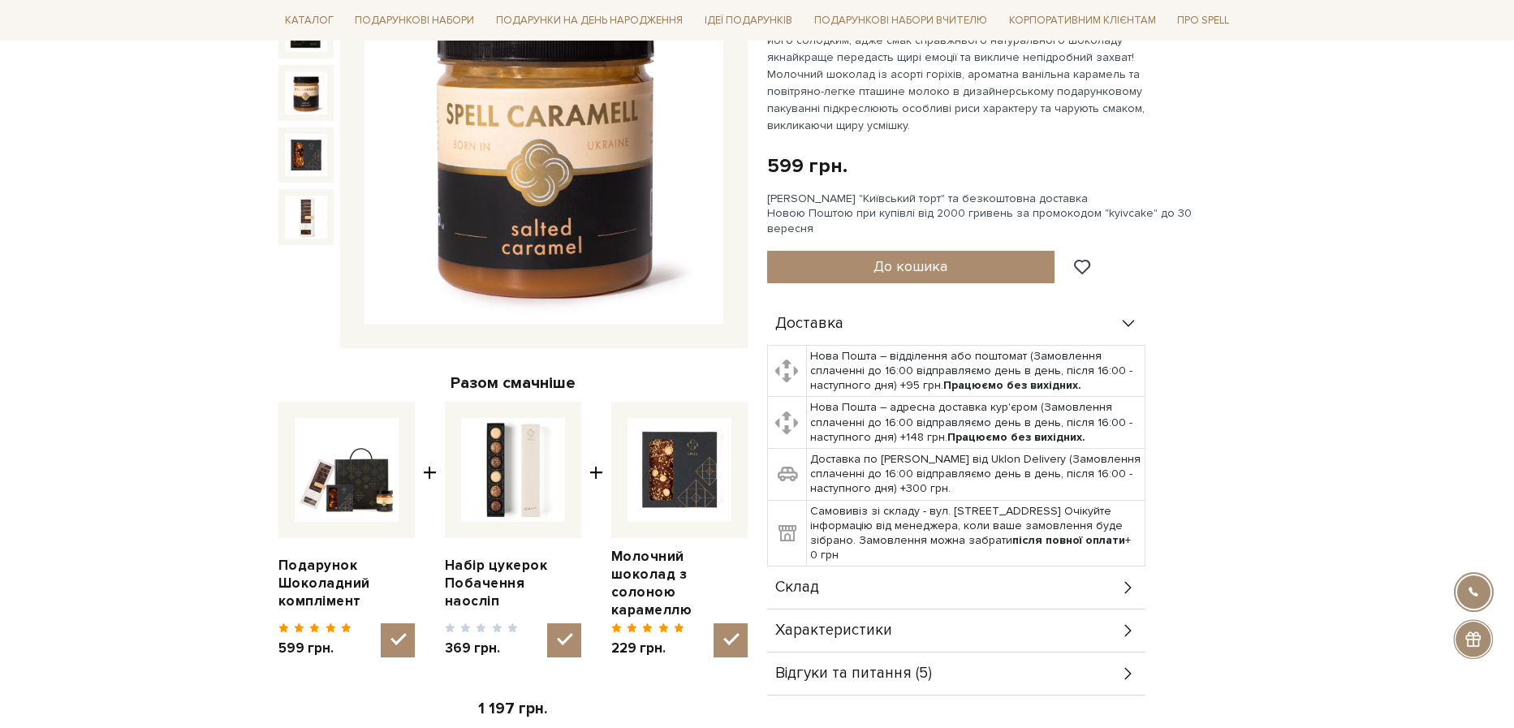
scroll to position [336, 0]
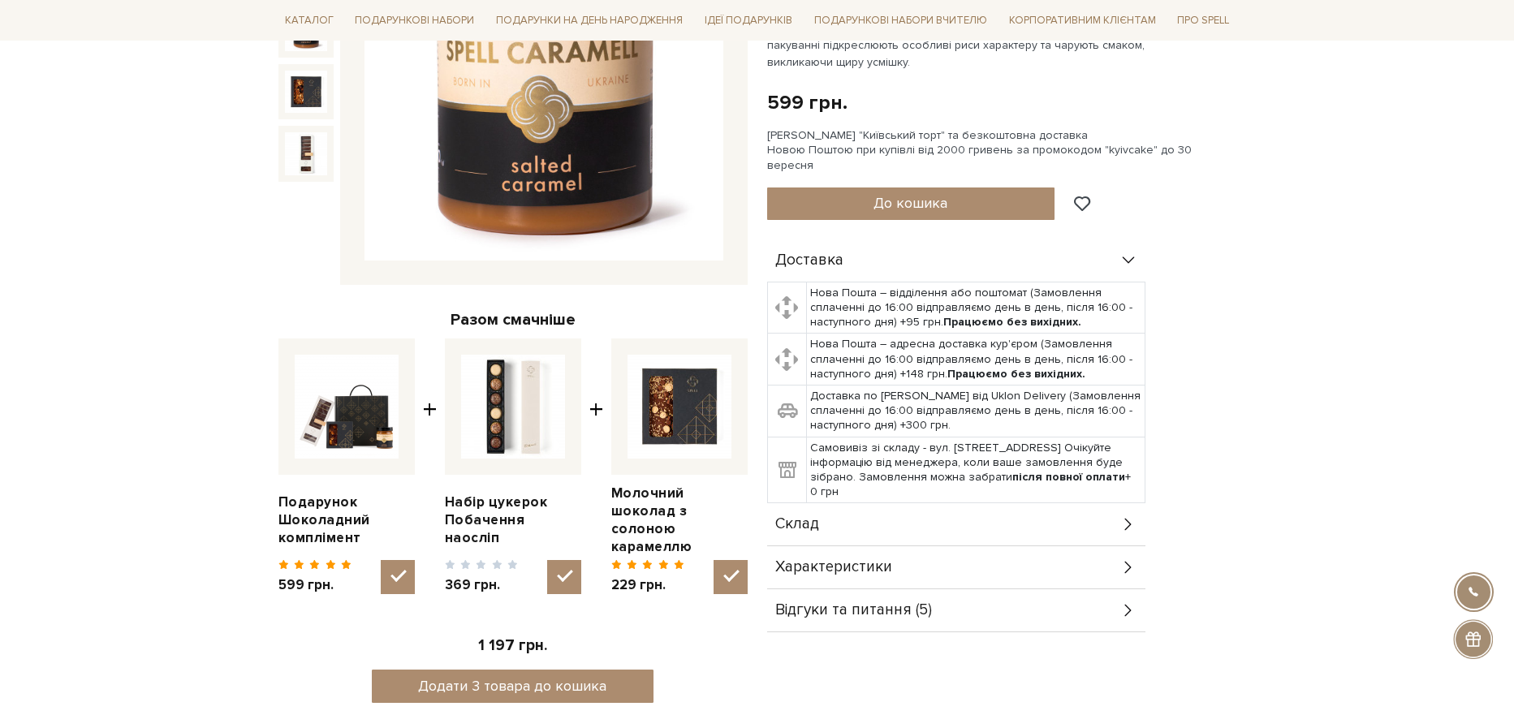
click at [1111, 507] on div "Склад" at bounding box center [956, 524] width 378 height 42
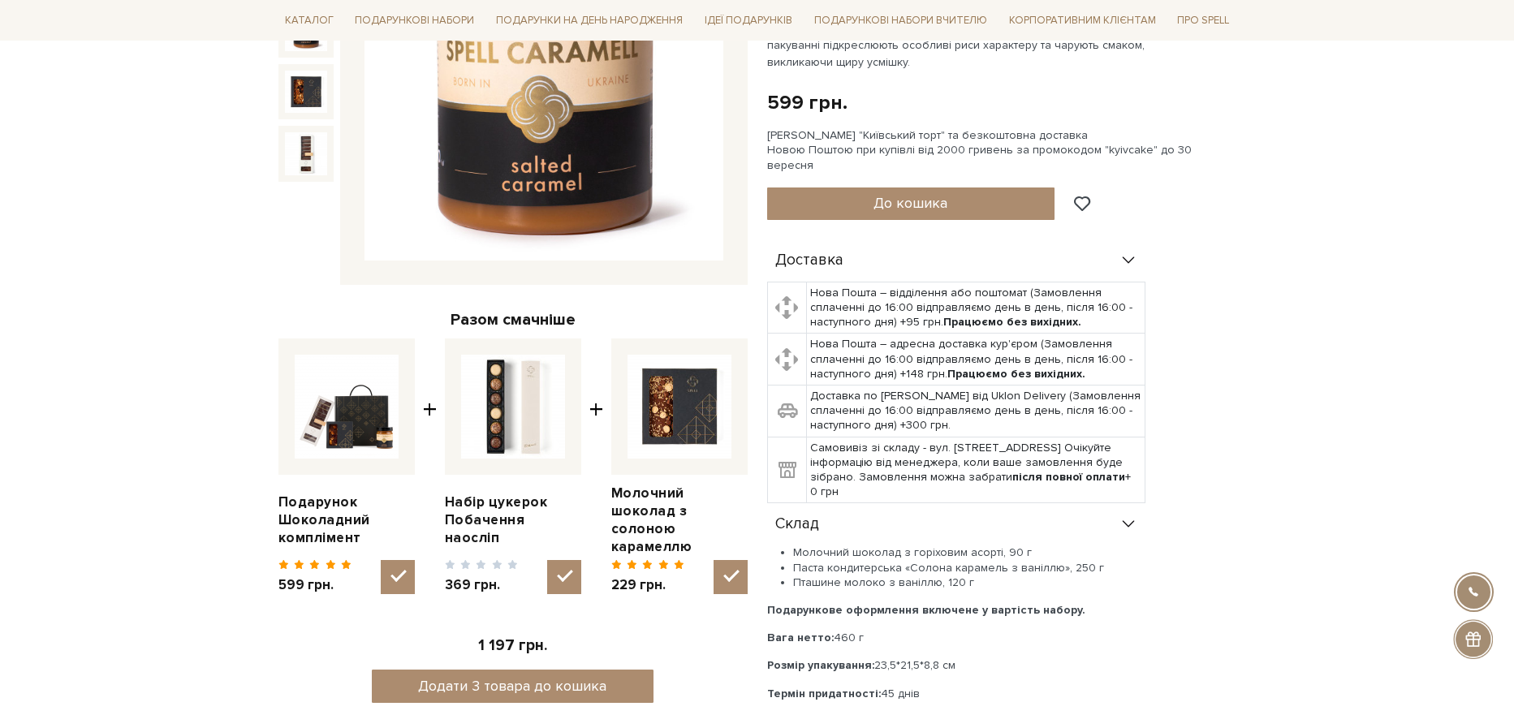
click at [1111, 507] on div "Склад" at bounding box center [956, 524] width 378 height 42
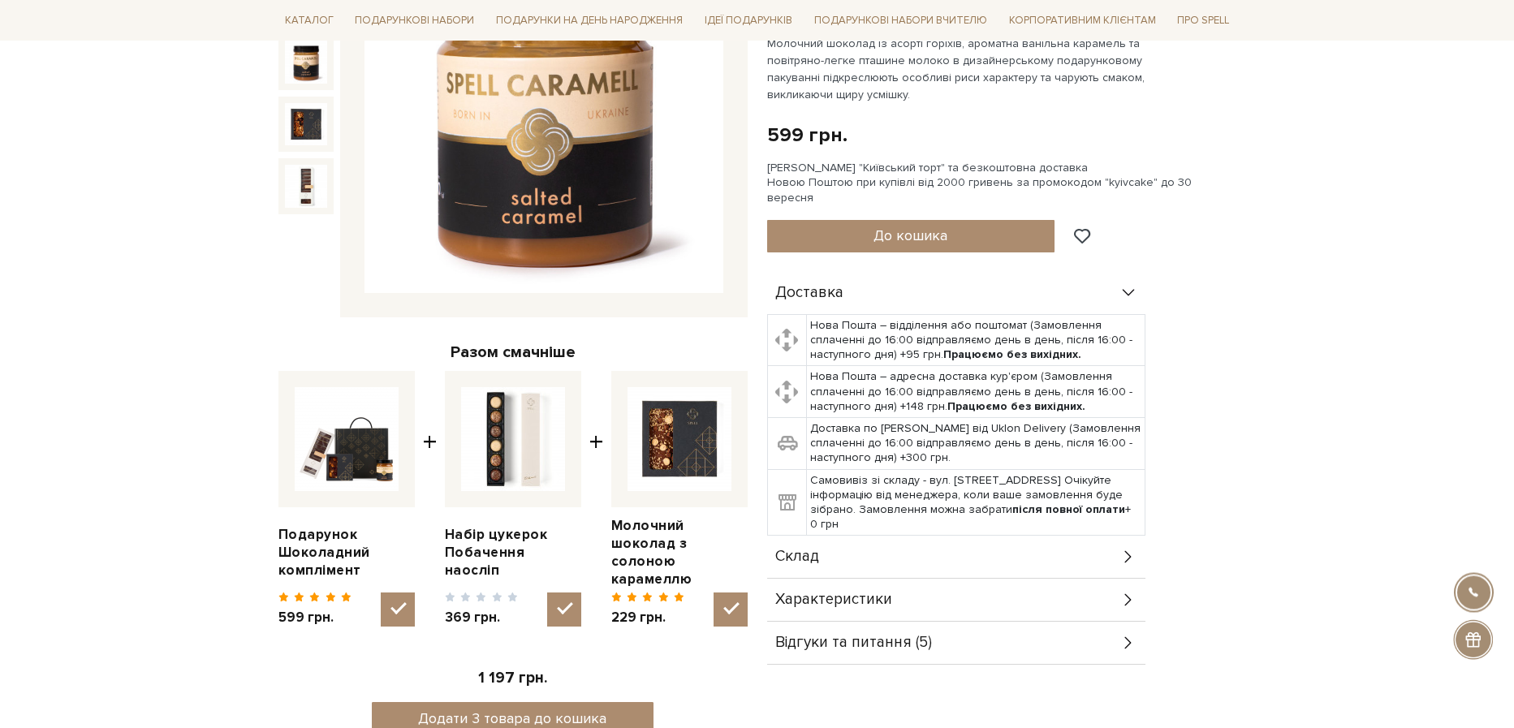
scroll to position [112, 0]
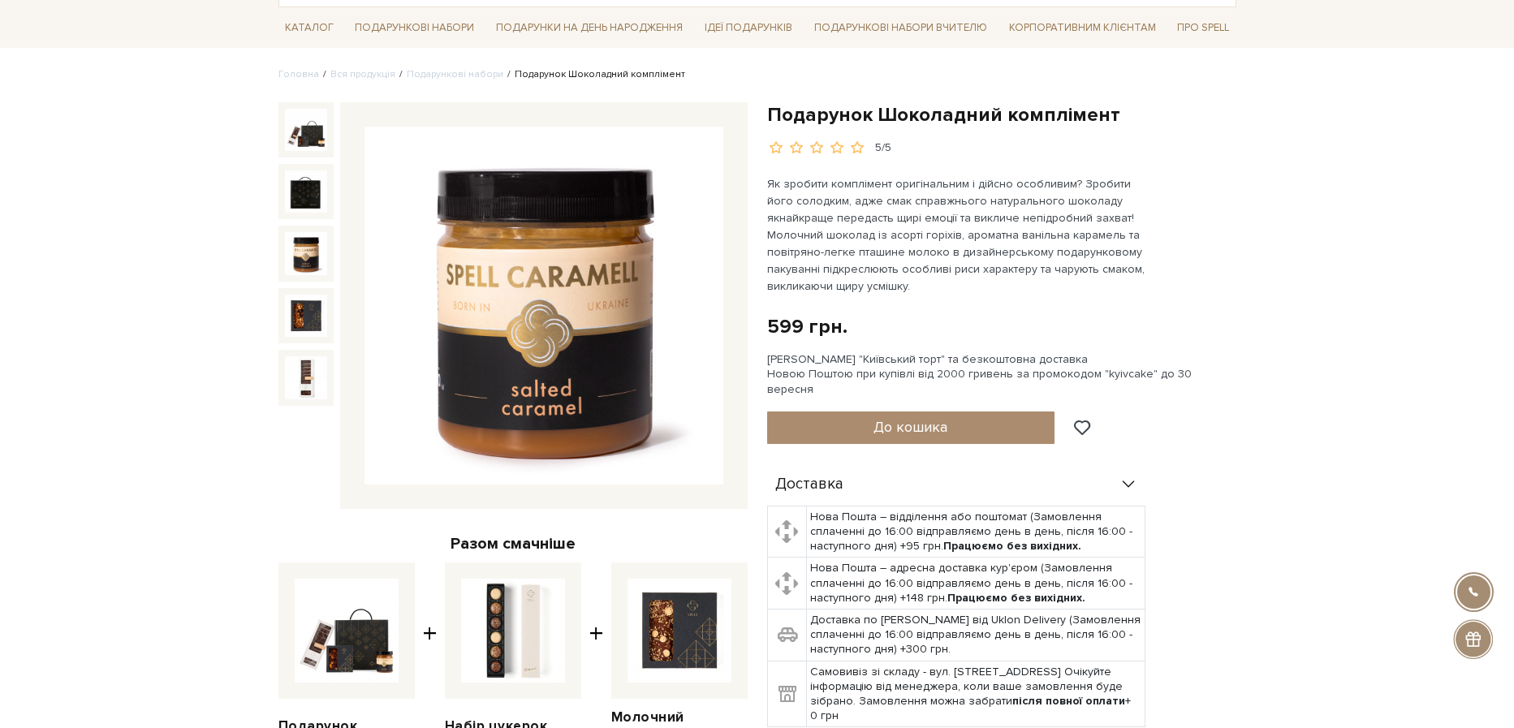
click at [522, 629] on img at bounding box center [513, 631] width 104 height 104
checkbox input "false"
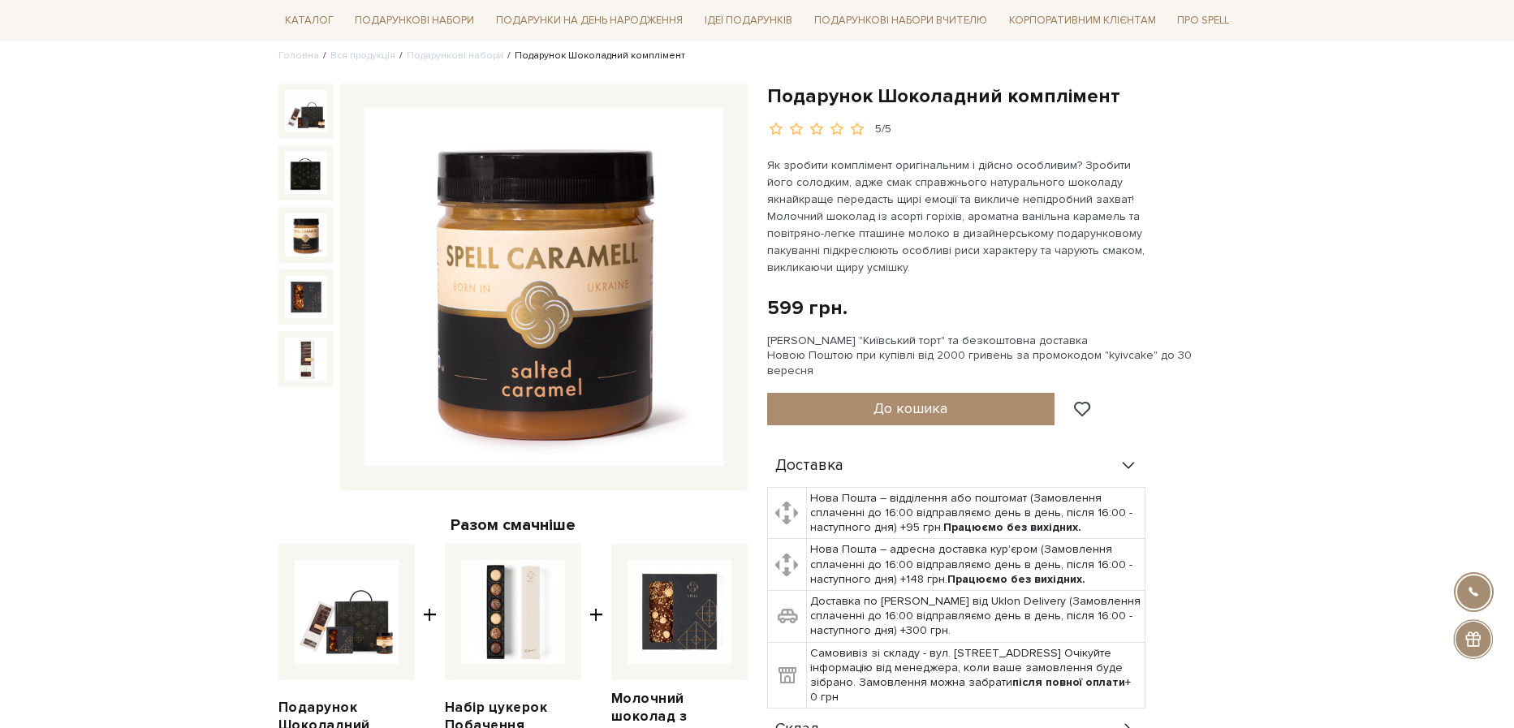
scroll to position [83, 0]
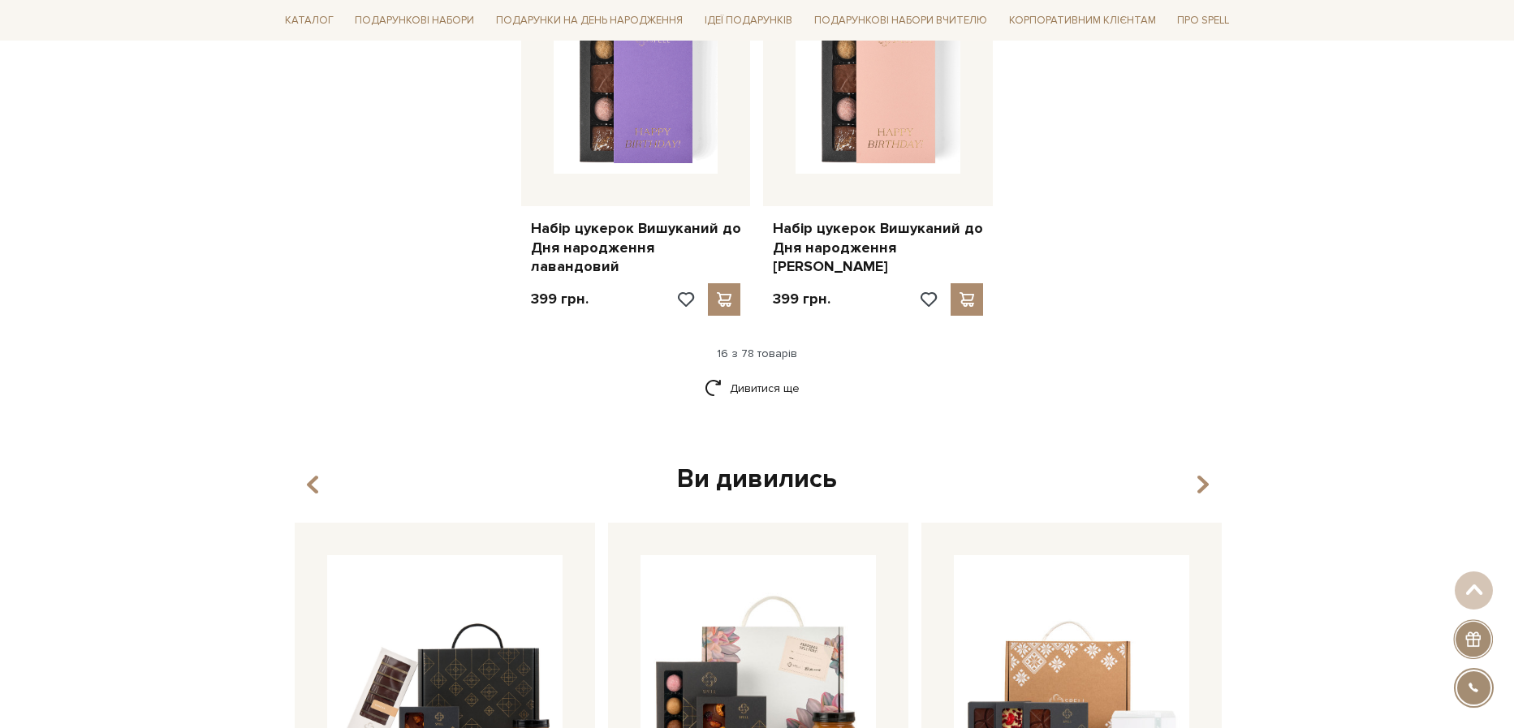
scroll to position [2129, 0]
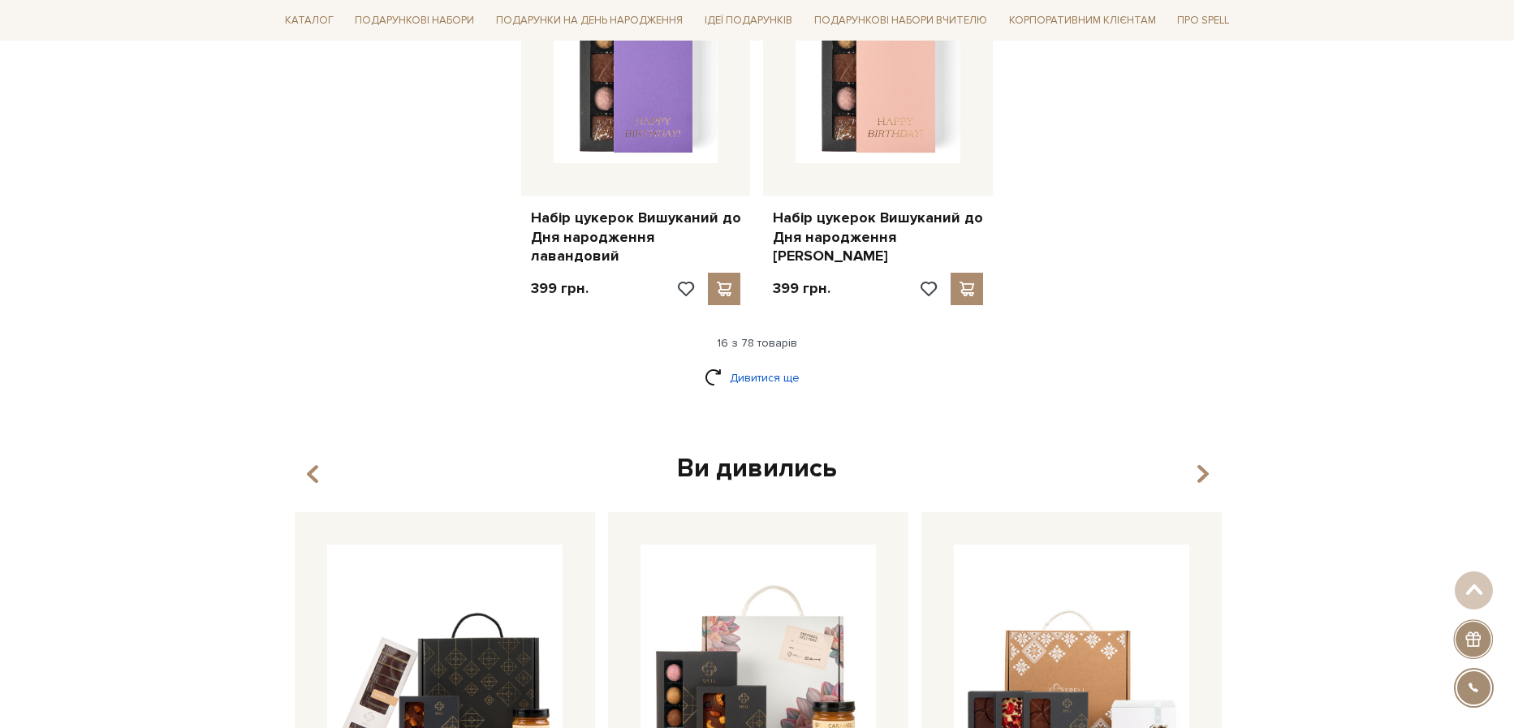
click at [779, 364] on link "Дивитися ще" at bounding box center [758, 378] width 106 height 28
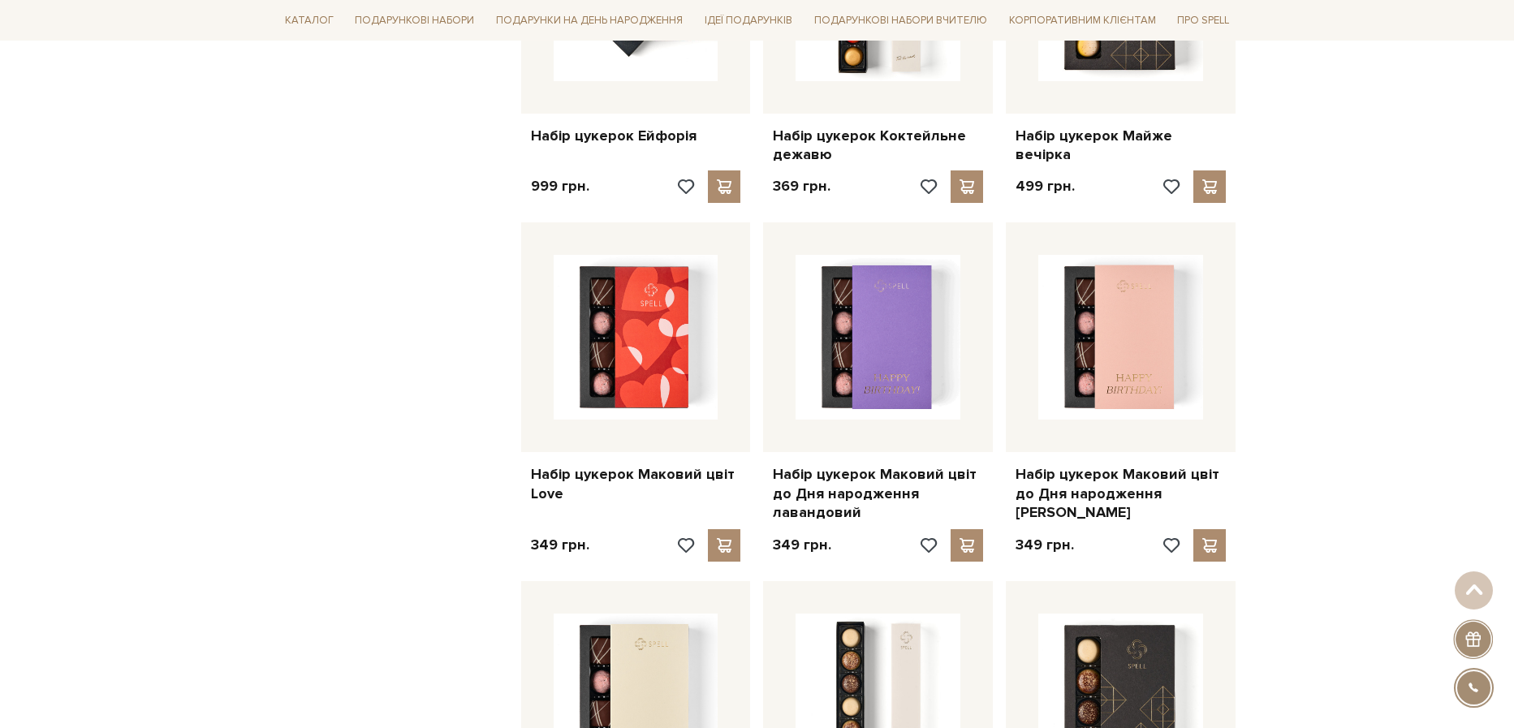
scroll to position [2577, 0]
